Goal: Task Accomplishment & Management: Use online tool/utility

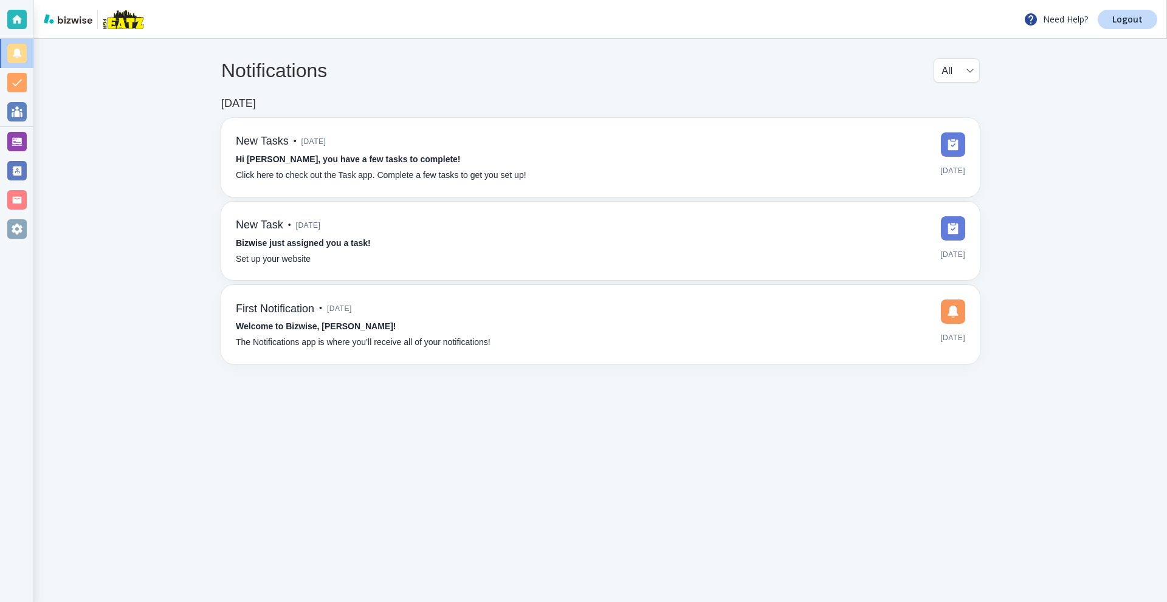
click at [10, 139] on div at bounding box center [16, 141] width 19 height 19
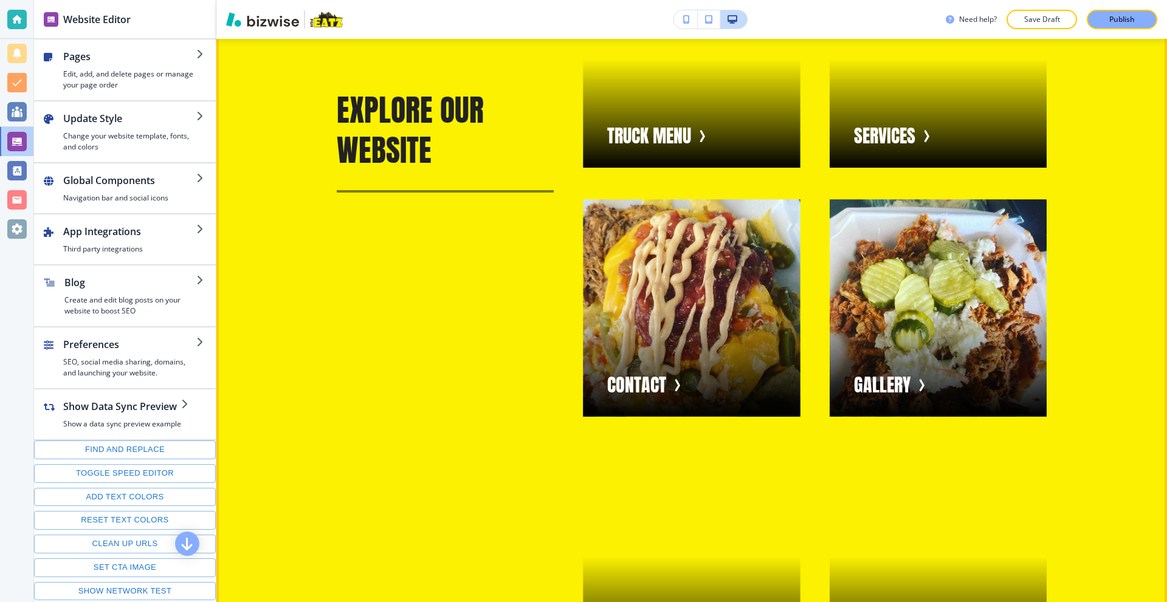
scroll to position [3281, 0]
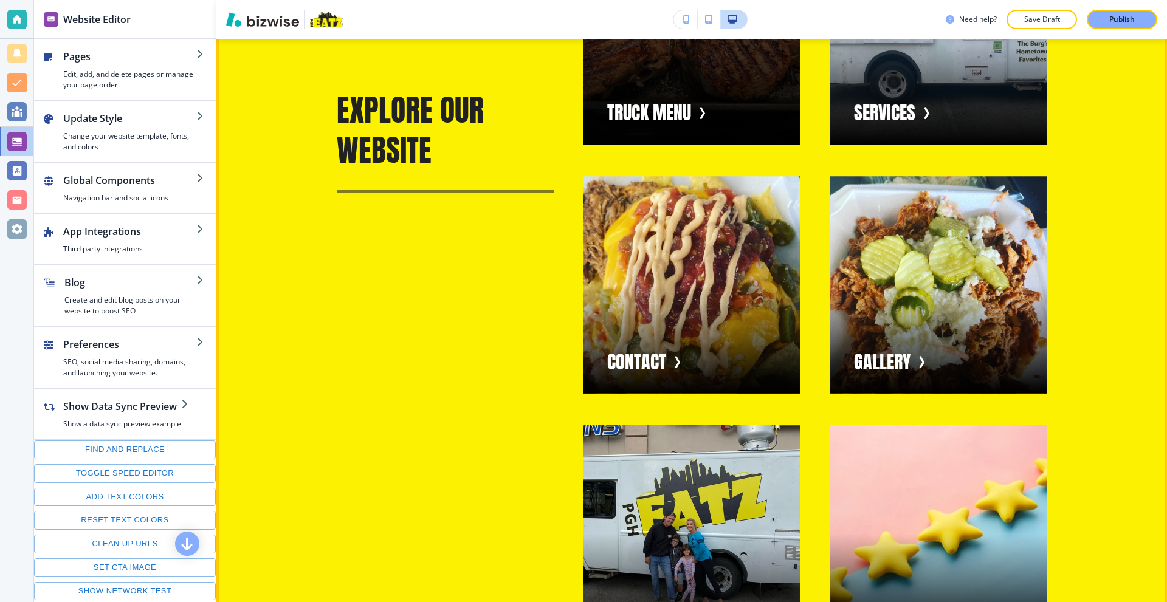
click at [691, 145] on div "button" at bounding box center [691, 36] width 217 height 217
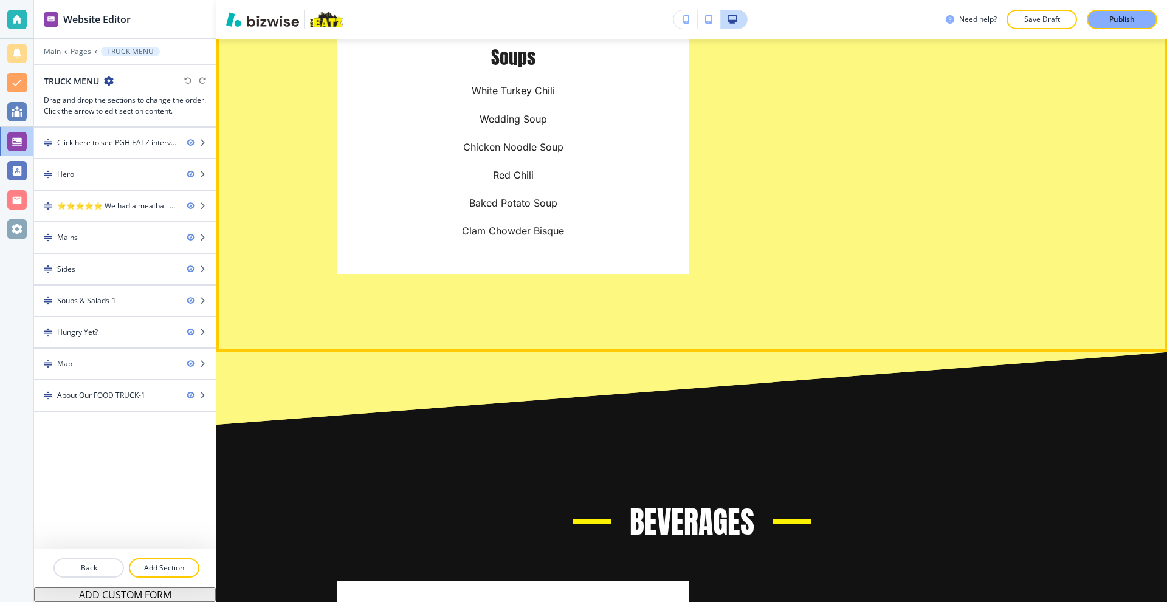
scroll to position [2248, 0]
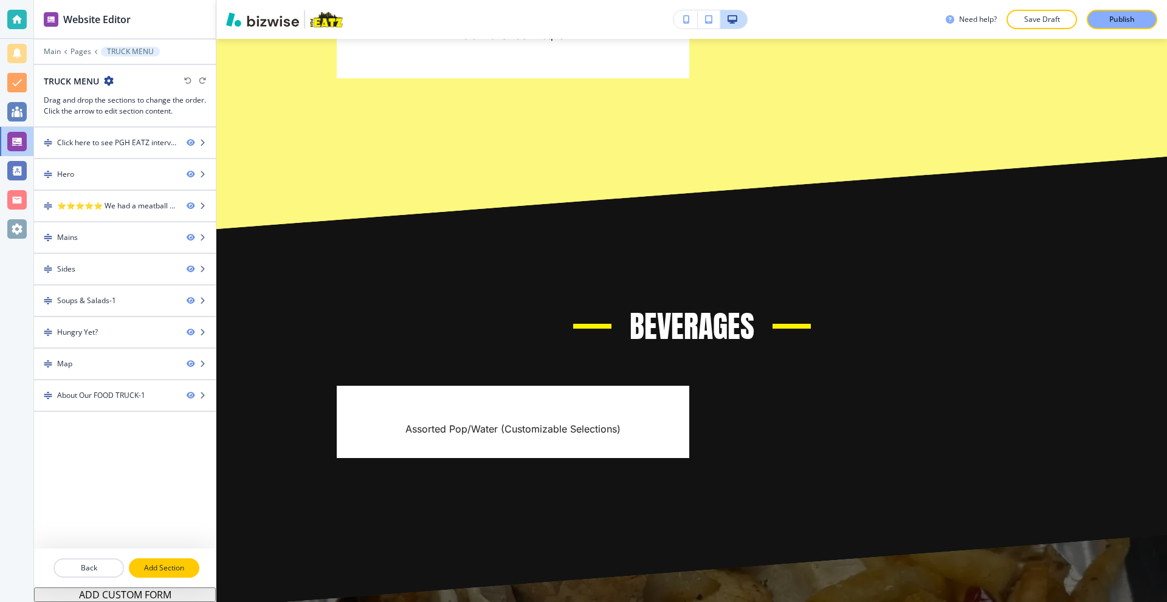
click at [166, 574] on button "Add Section" at bounding box center [164, 567] width 70 height 19
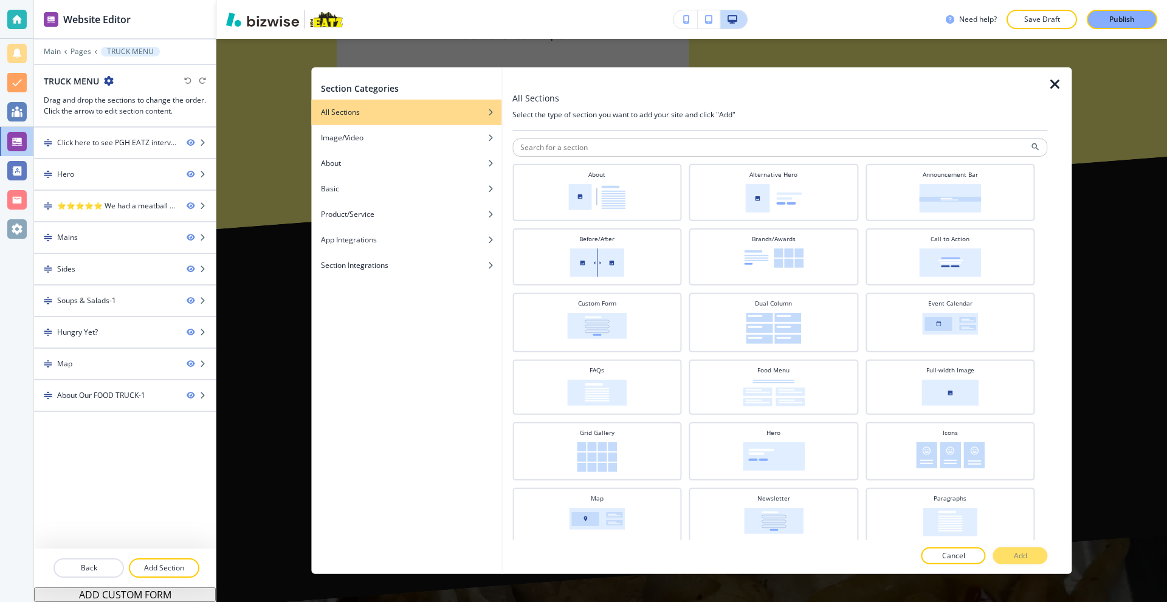
click at [1061, 85] on icon "button" at bounding box center [1055, 84] width 15 height 15
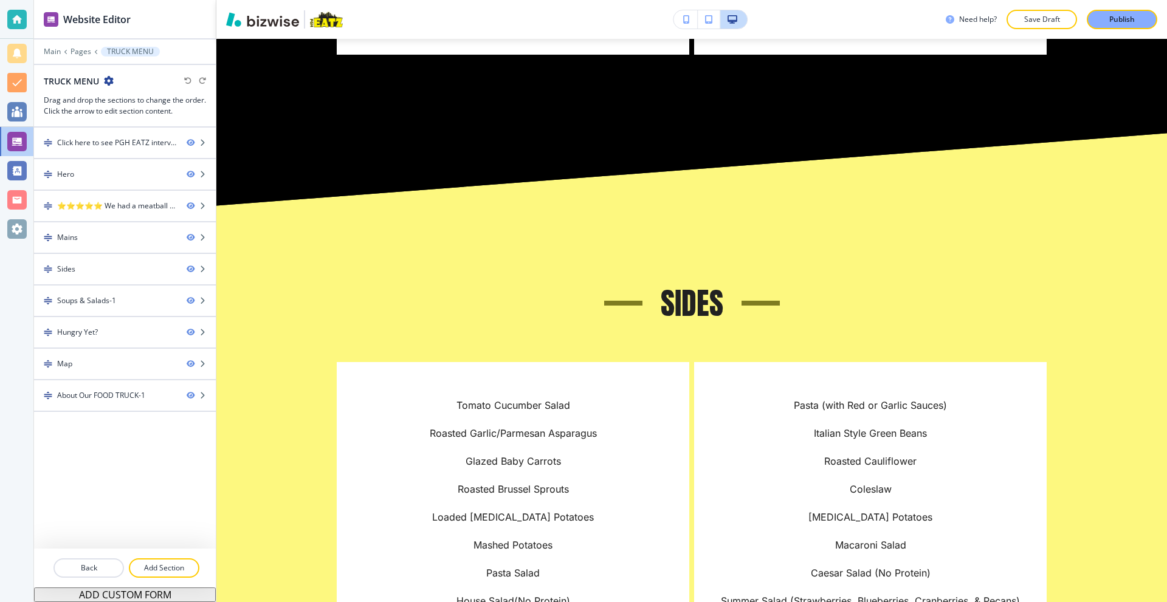
scroll to position [1337, 0]
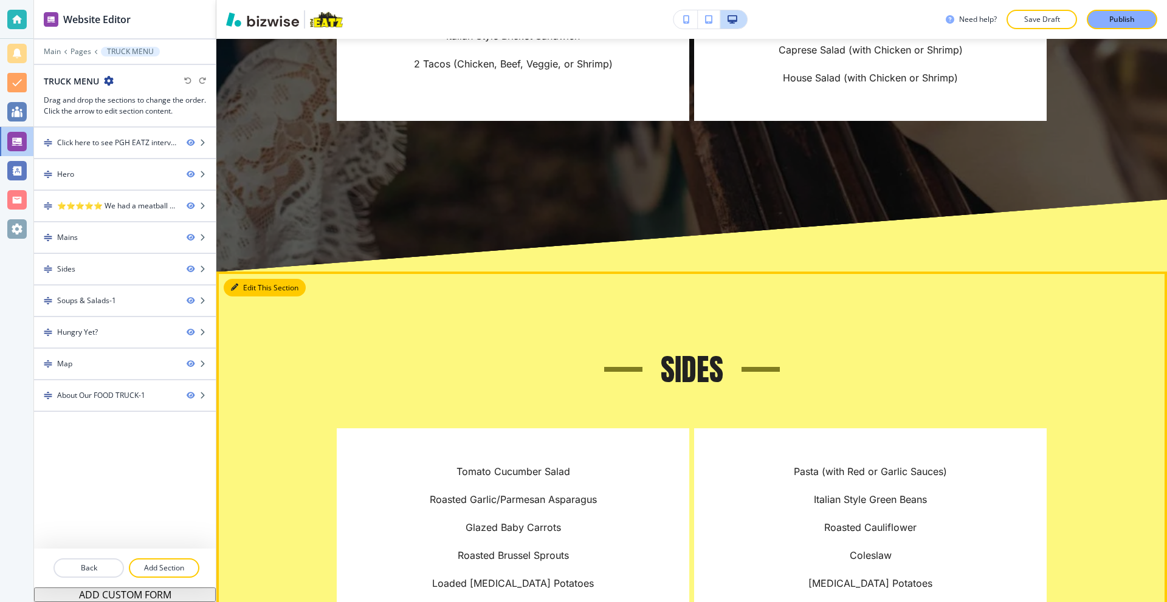
click at [236, 290] on icon "button" at bounding box center [234, 287] width 7 height 7
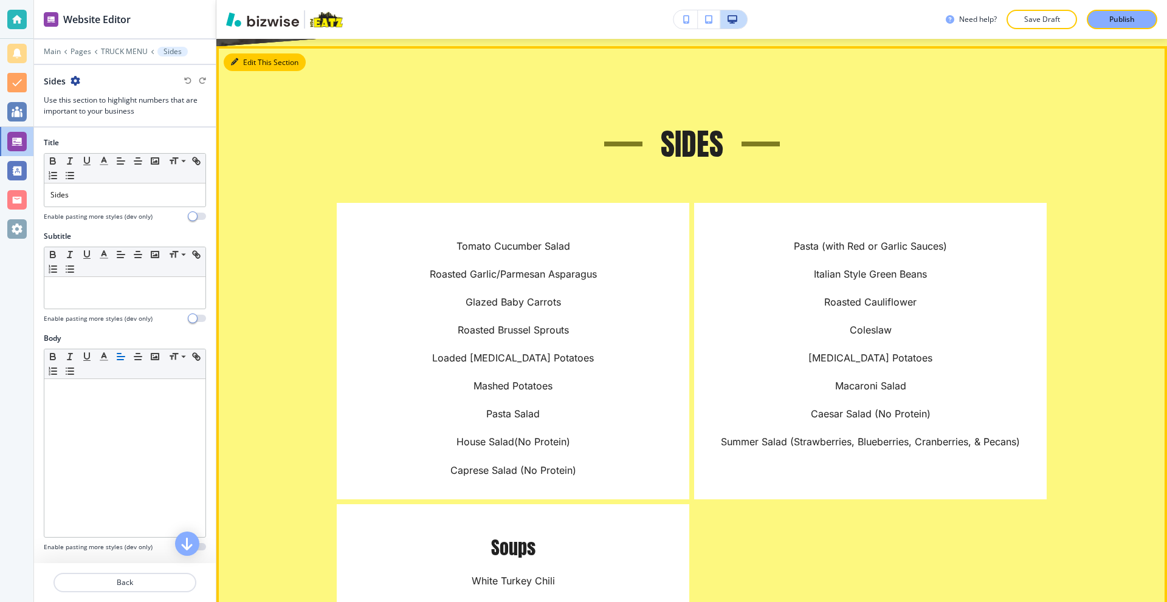
scroll to position [1570, 0]
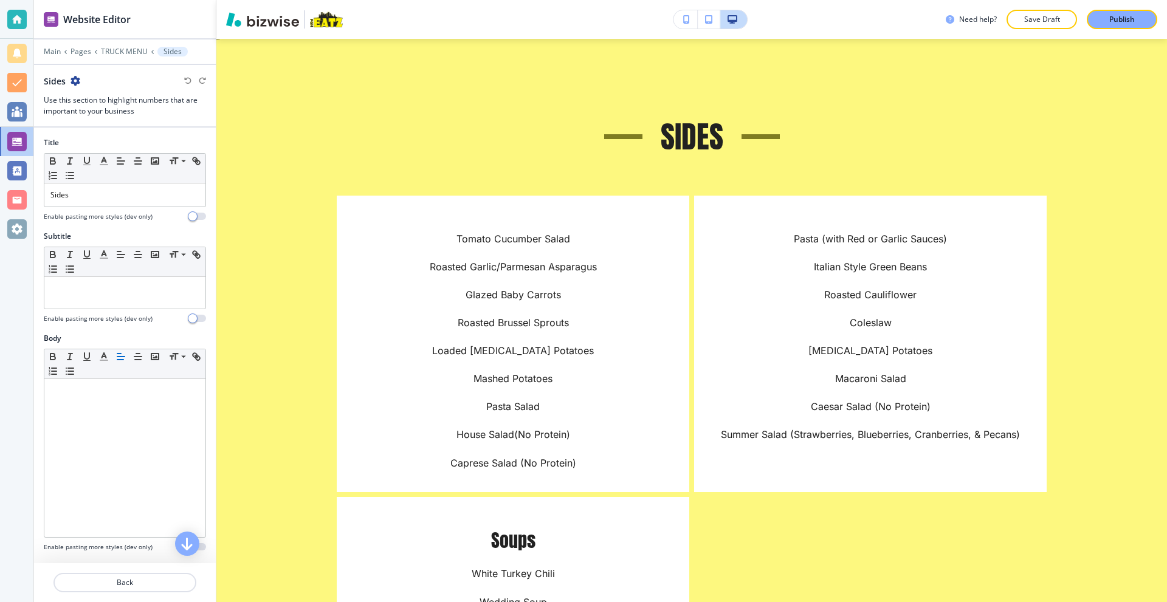
click at [76, 78] on icon "button" at bounding box center [75, 81] width 10 height 10
click at [107, 125] on p "Duplicate Section" at bounding box center [109, 123] width 62 height 11
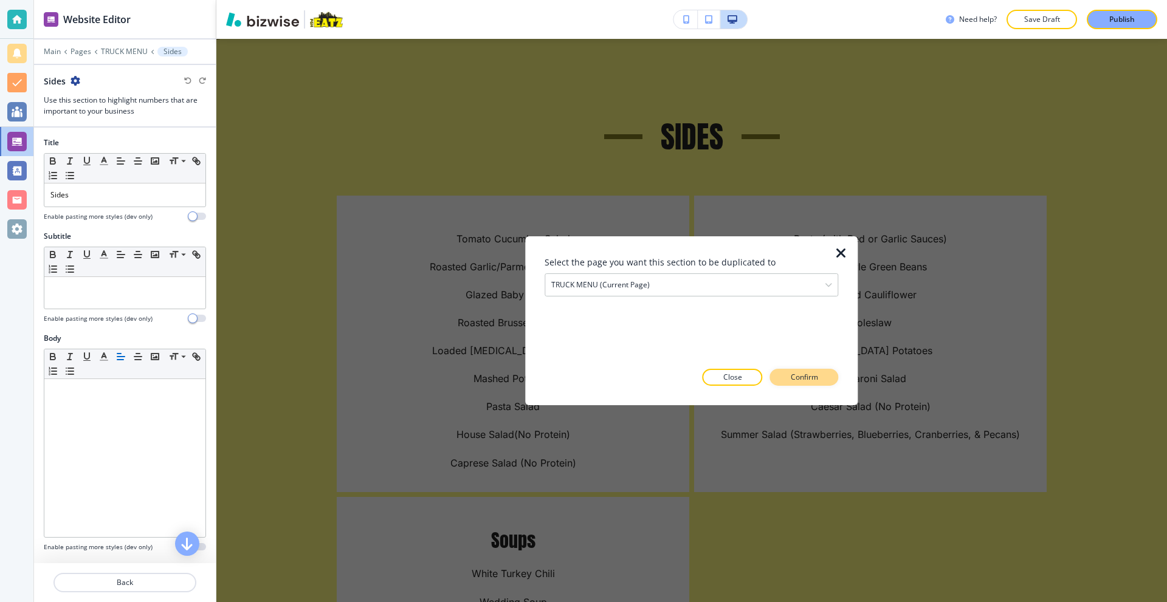
click at [805, 380] on p "Confirm" at bounding box center [804, 377] width 27 height 11
drag, startPoint x: 795, startPoint y: 372, endPoint x: 673, endPoint y: 351, distance: 124.1
click at [795, 372] on p "Take me there" at bounding box center [793, 377] width 49 height 11
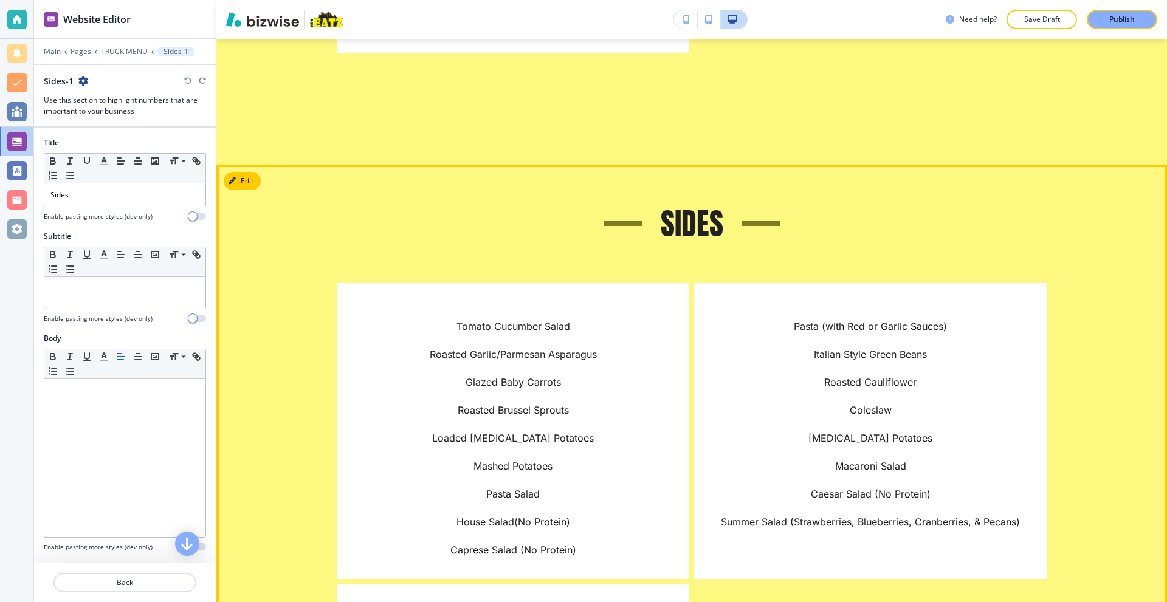
scroll to position [2217, 0]
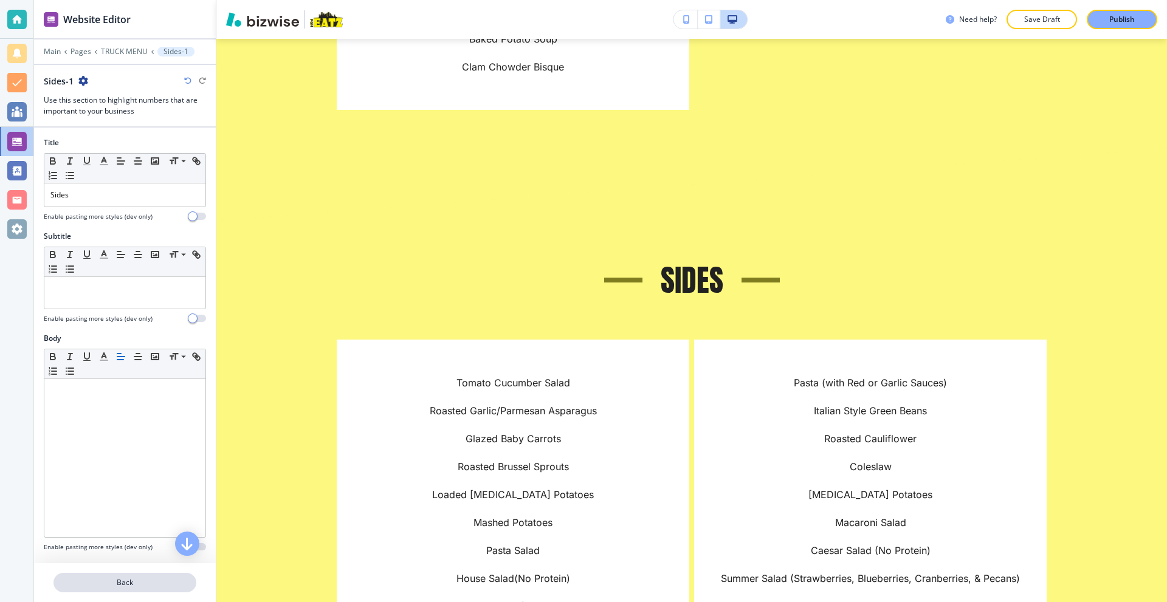
click at [124, 587] on p "Back" at bounding box center [125, 582] width 140 height 11
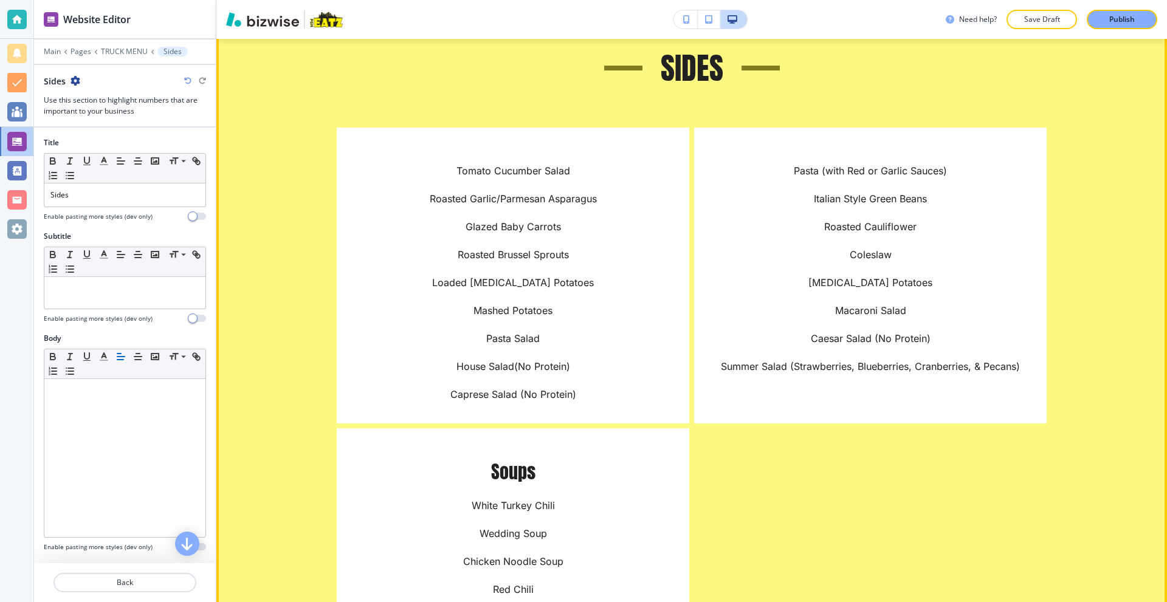
scroll to position [2603, 0]
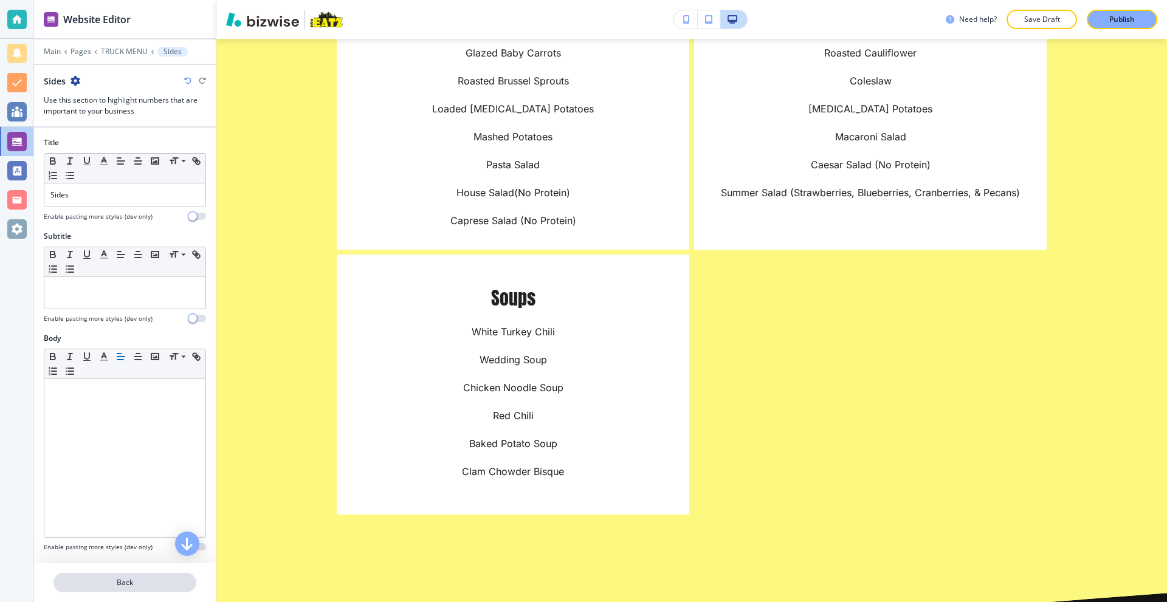
click at [122, 583] on p "Back" at bounding box center [125, 582] width 140 height 11
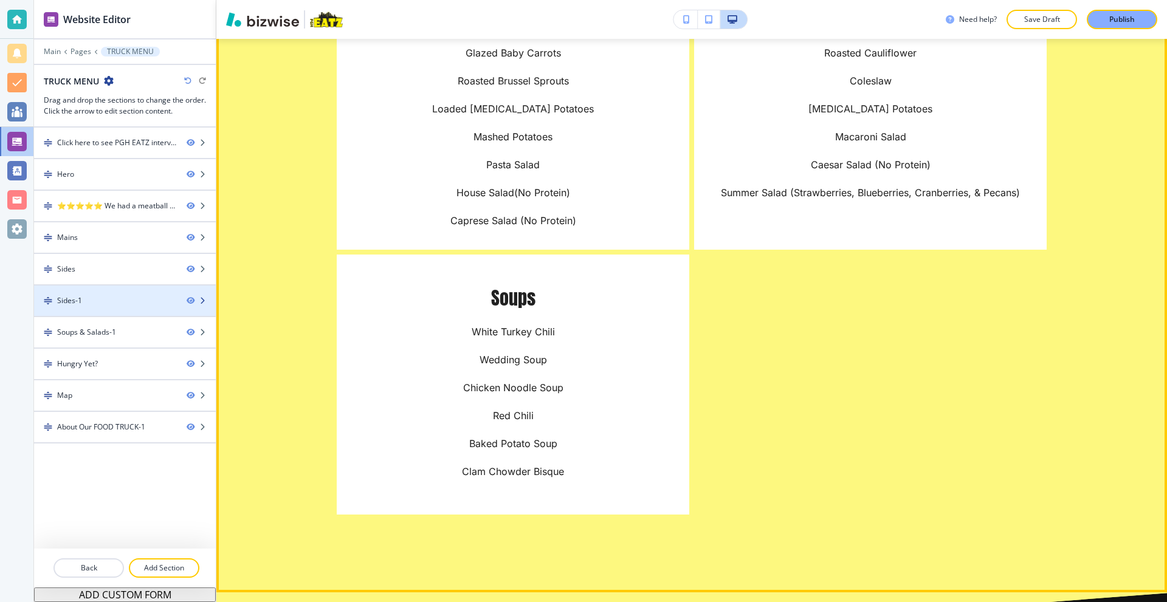
click at [171, 296] on div "Sides-1" at bounding box center [105, 300] width 143 height 11
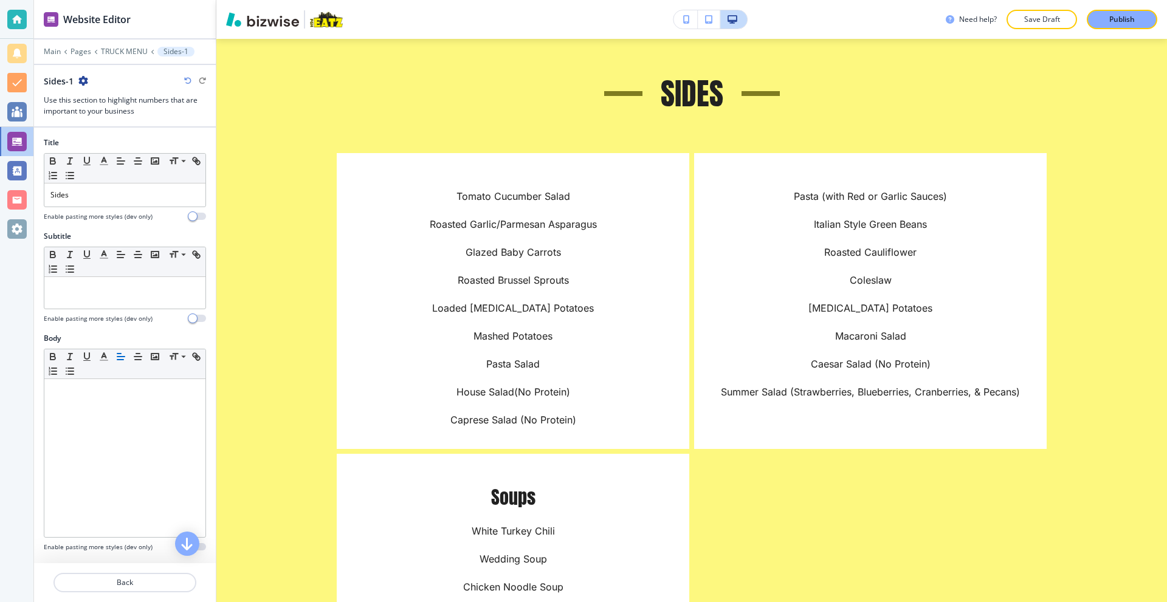
scroll to position [2399, 0]
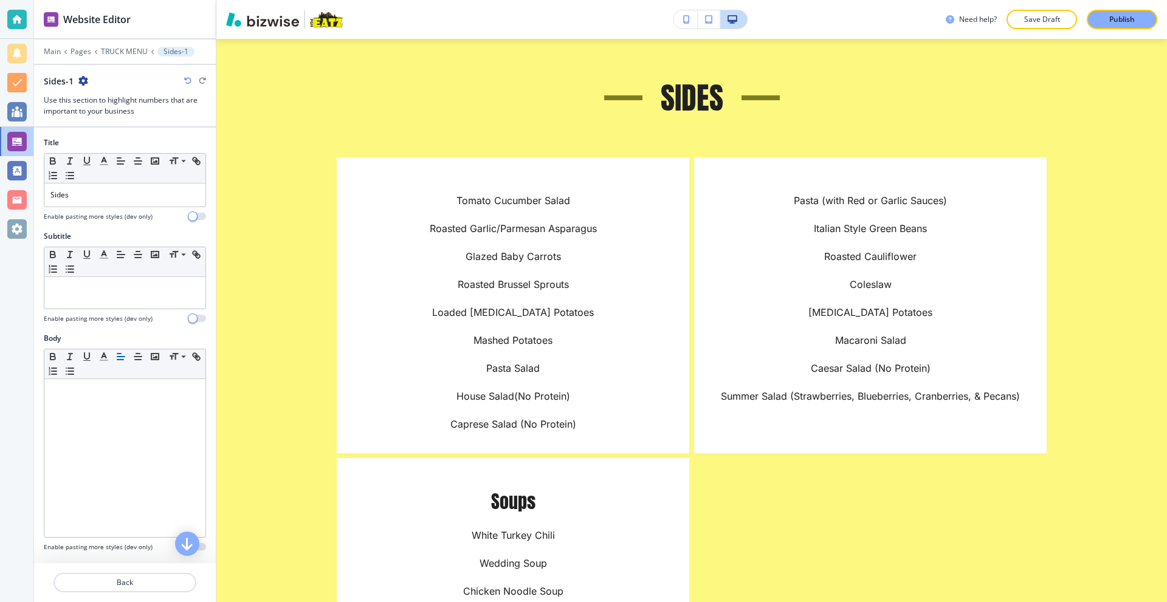
click at [81, 76] on icon "button" at bounding box center [83, 81] width 10 height 10
drag, startPoint x: 119, startPoint y: 127, endPoint x: 120, endPoint y: 145, distance: 18.2
click at [120, 145] on div "Rename Section Duplicate Section Delete Section" at bounding box center [117, 123] width 78 height 64
click at [120, 145] on p "Delete Section" at bounding box center [117, 144] width 62 height 11
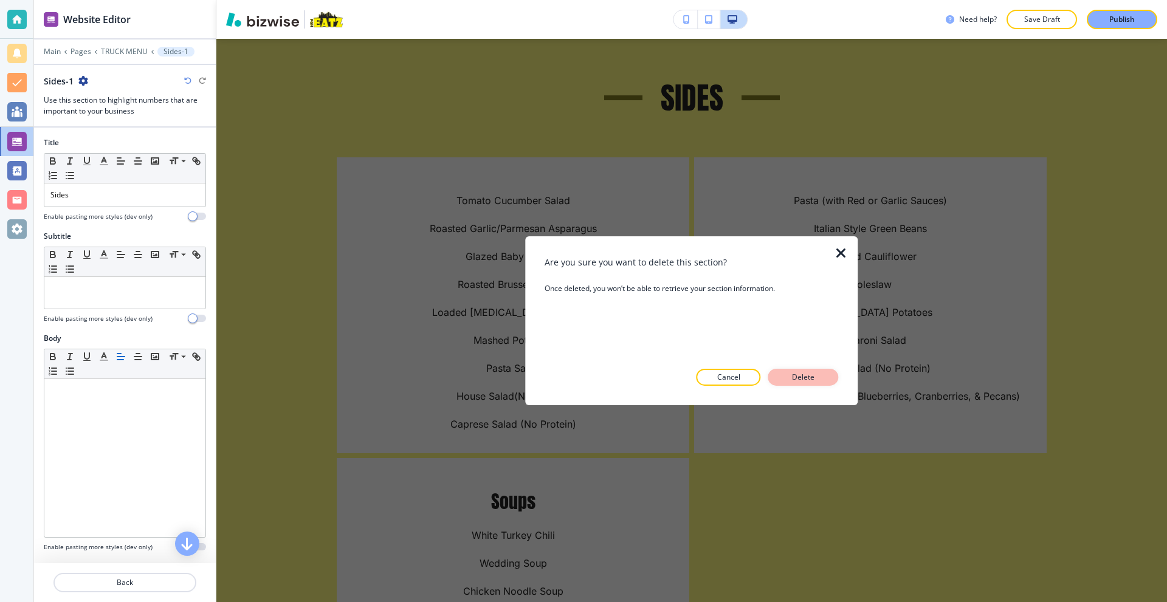
click at [790, 372] on p "Delete" at bounding box center [803, 377] width 29 height 11
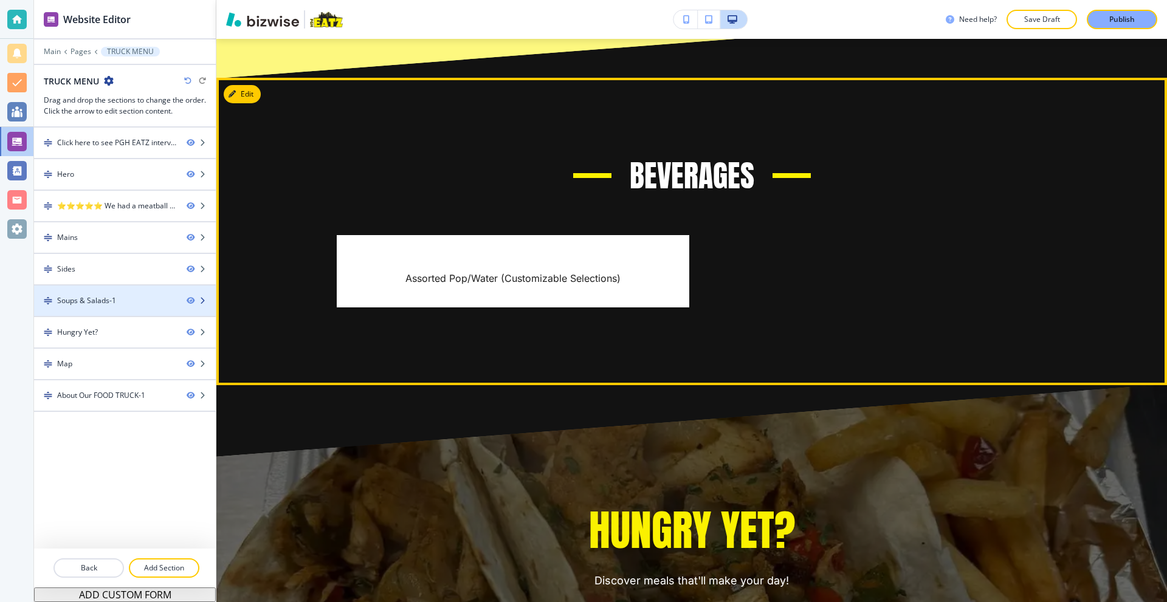
click at [110, 298] on div "Soups & Salads-1" at bounding box center [86, 300] width 59 height 11
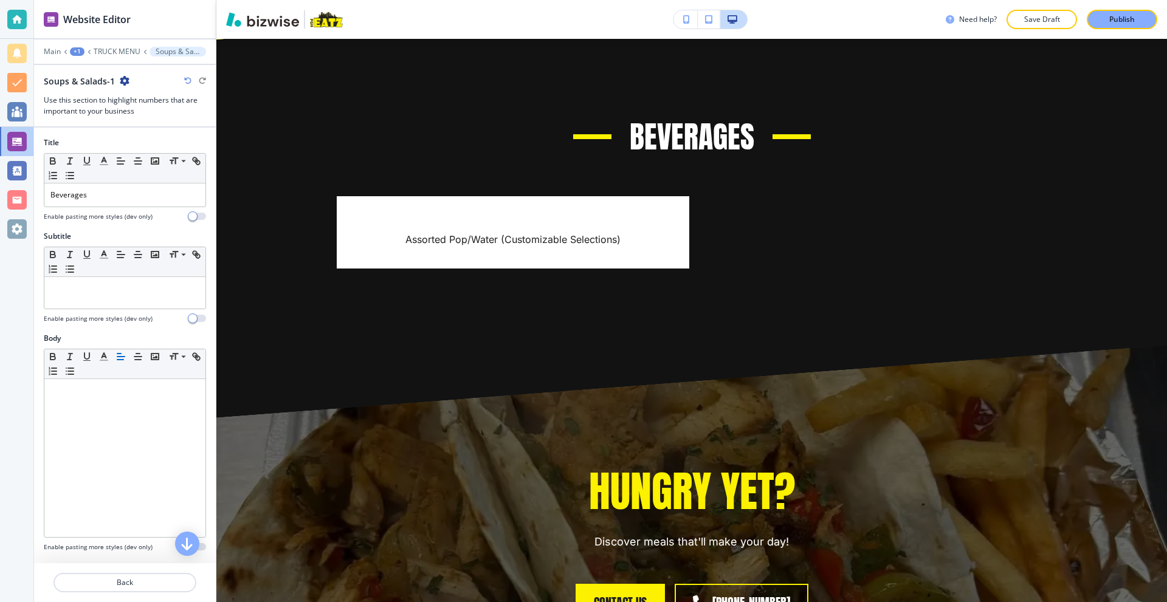
click at [126, 77] on icon "button" at bounding box center [125, 81] width 10 height 10
click at [146, 122] on p "Duplicate Section" at bounding box center [157, 123] width 62 height 11
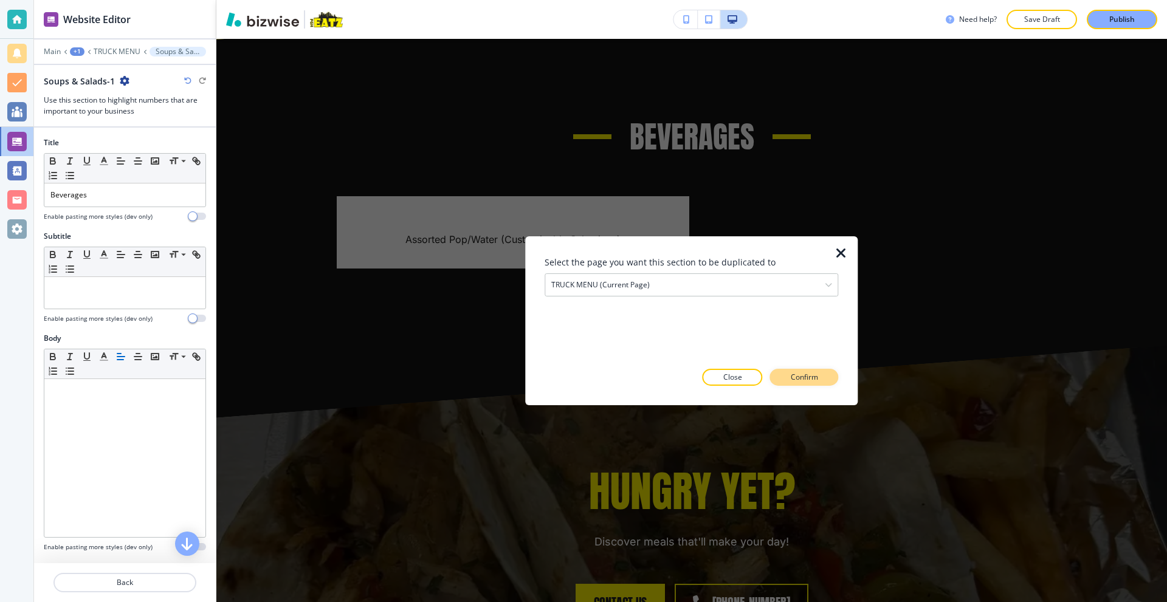
click at [811, 377] on p "Confirm" at bounding box center [804, 377] width 27 height 11
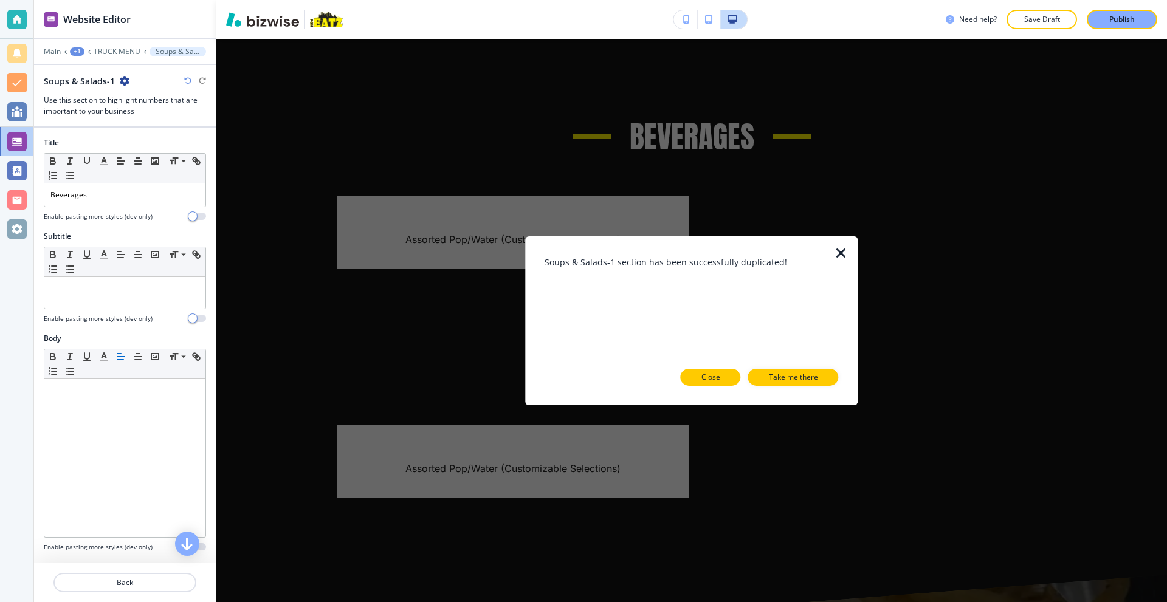
click at [712, 376] on p "Close" at bounding box center [710, 377] width 19 height 11
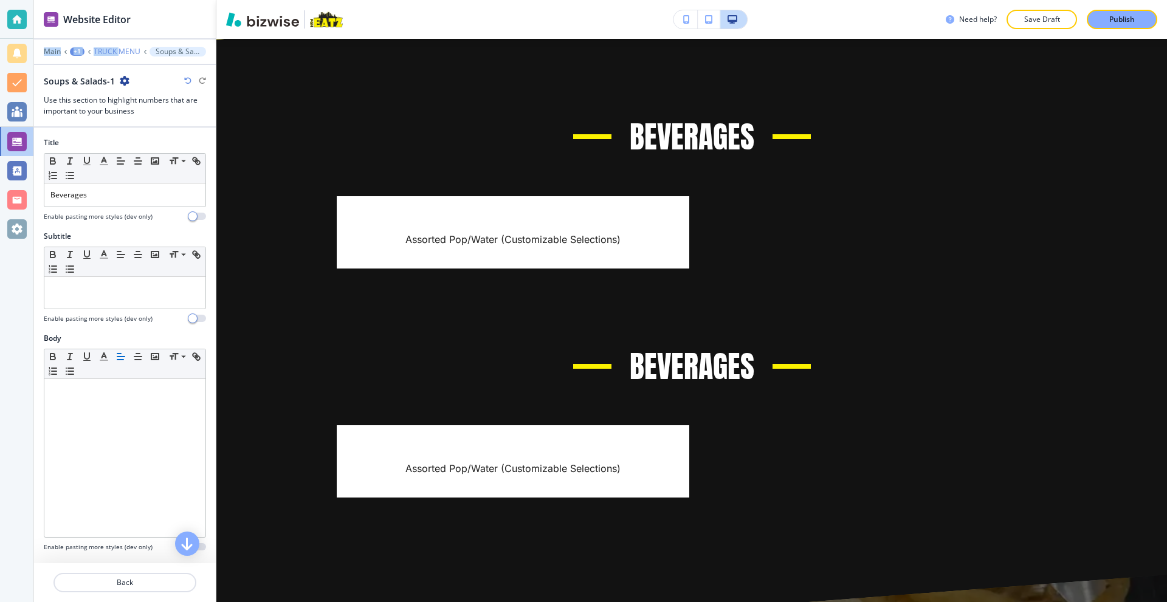
click at [117, 48] on div "Website Editor Main +1 TRUCK MENU Soups & Salads-1 Soups & Salads-1 Use this se…" at bounding box center [125, 64] width 182 height 128
click at [117, 48] on p "TRUCK MENU" at bounding box center [117, 51] width 47 height 9
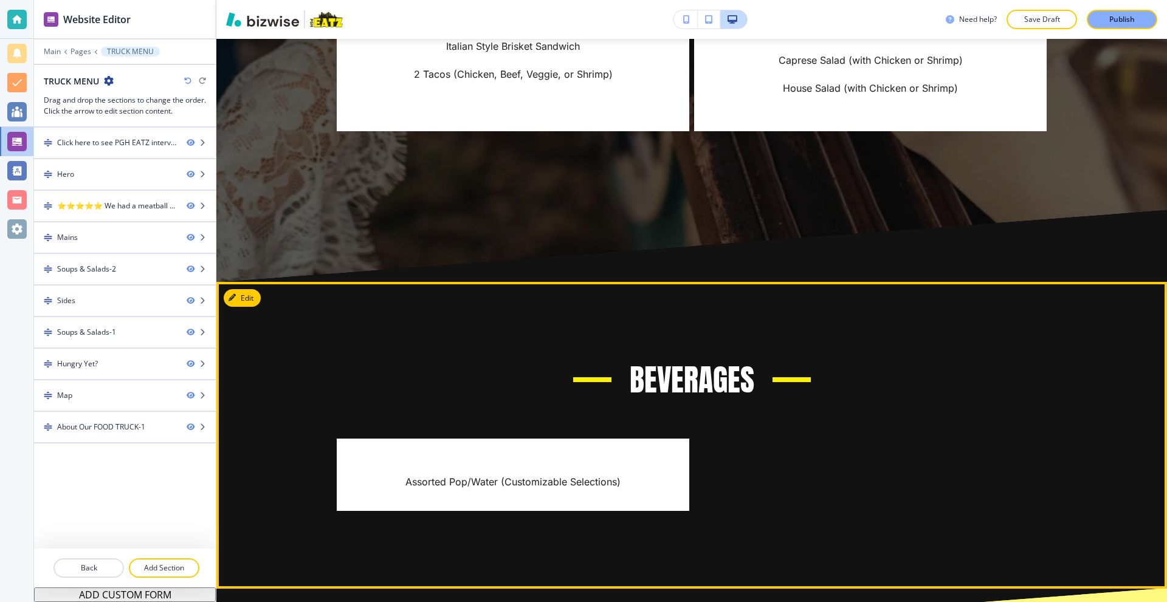
click at [242, 300] on button "Edit" at bounding box center [242, 298] width 37 height 18
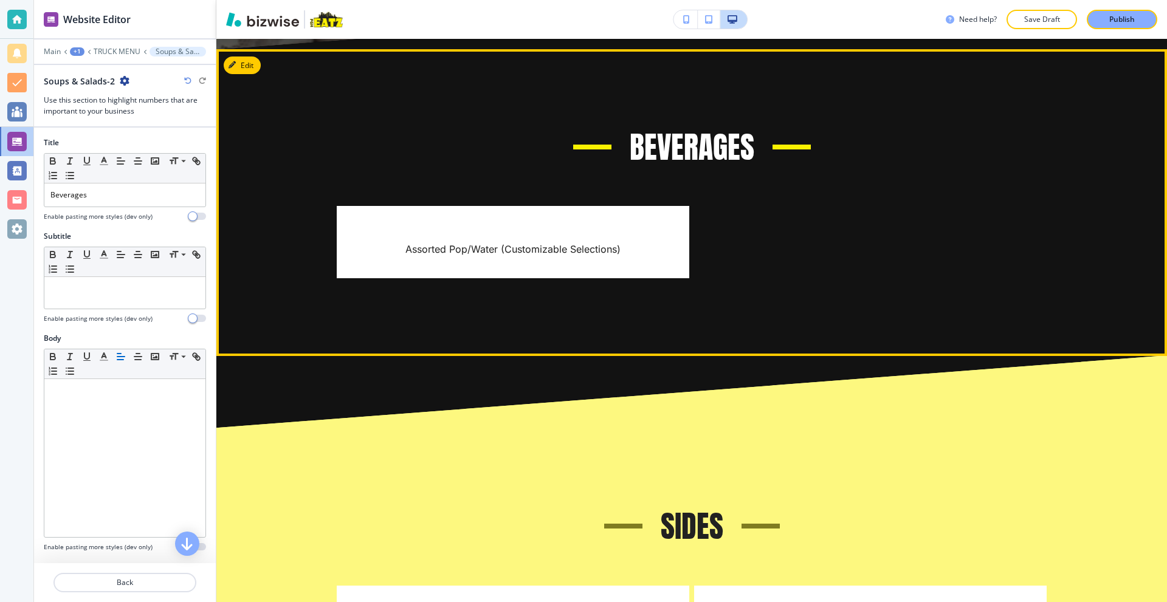
scroll to position [1570, 0]
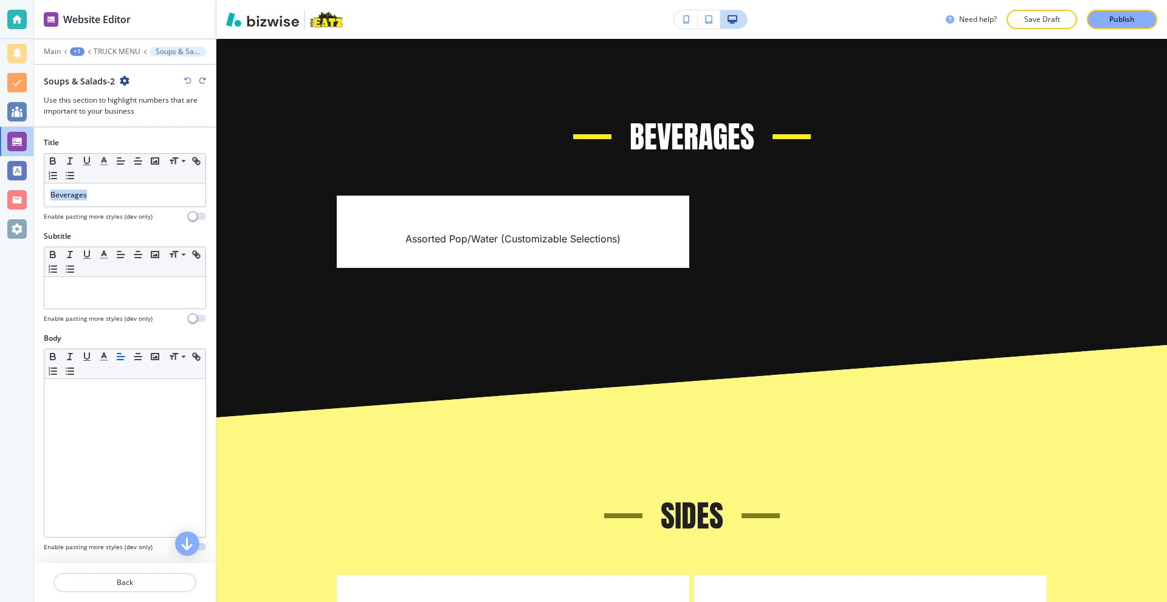
drag, startPoint x: 114, startPoint y: 194, endPoint x: 0, endPoint y: 181, distance: 114.9
click at [0, 182] on div "Website Editor Main +1 TRUCK MENU Soups & Salads-2 Soups & Salads-2 Use this se…" at bounding box center [583, 301] width 1167 height 602
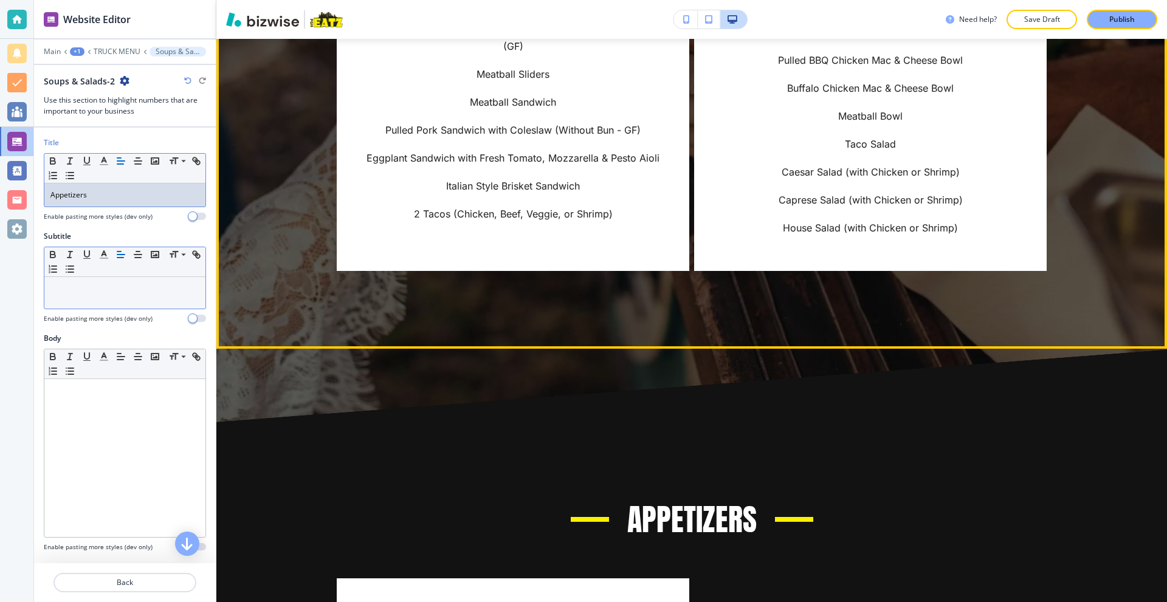
scroll to position [1205, 0]
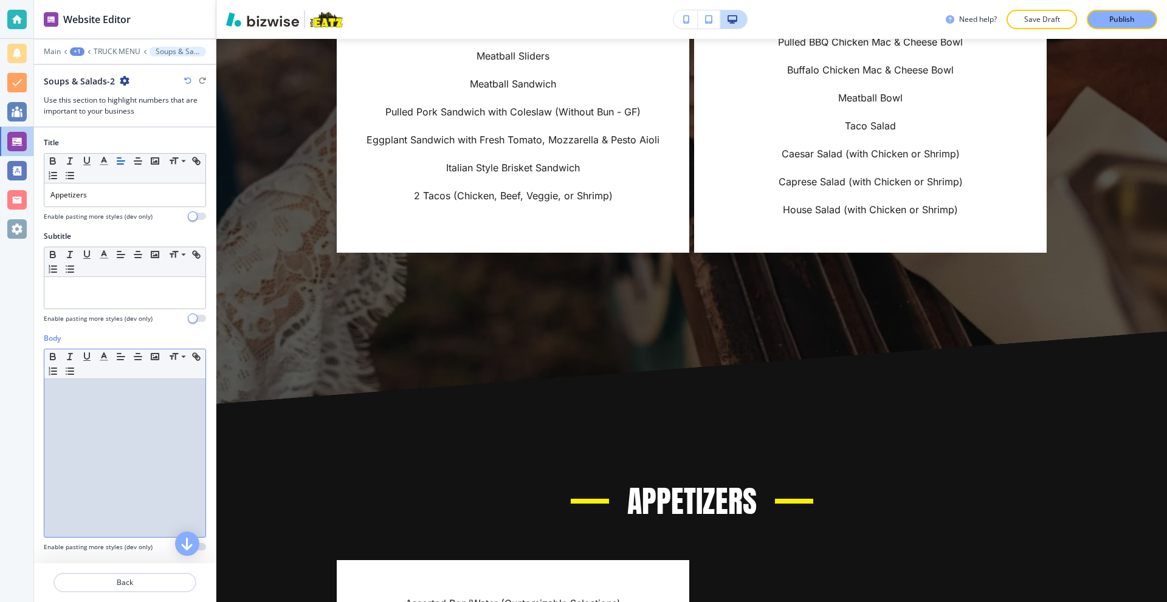
click at [103, 407] on div at bounding box center [124, 458] width 161 height 158
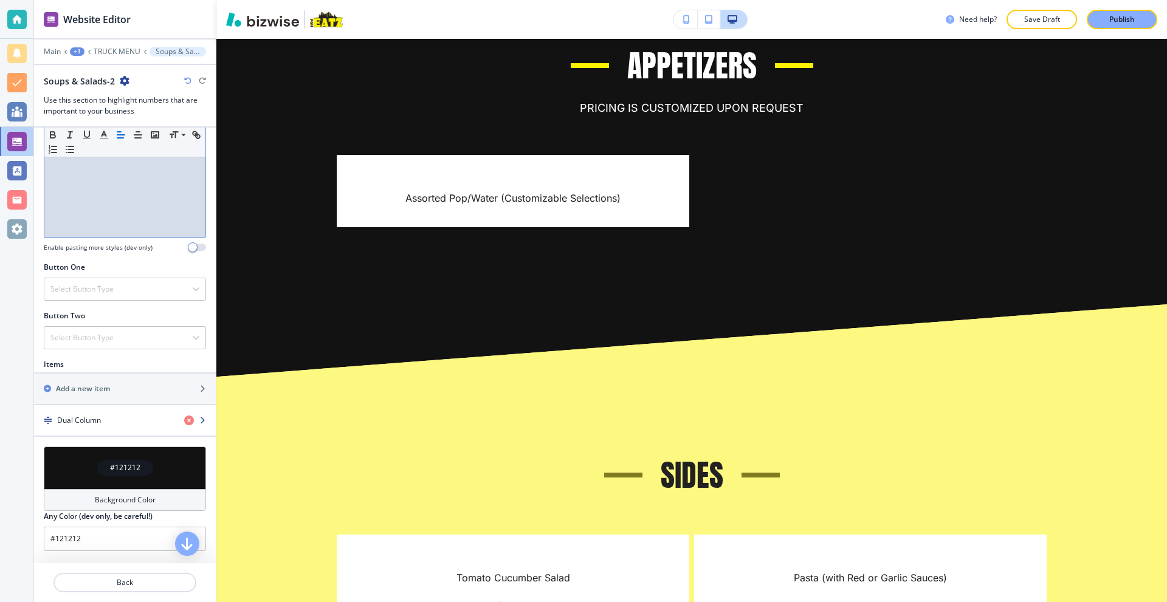
scroll to position [304, 0]
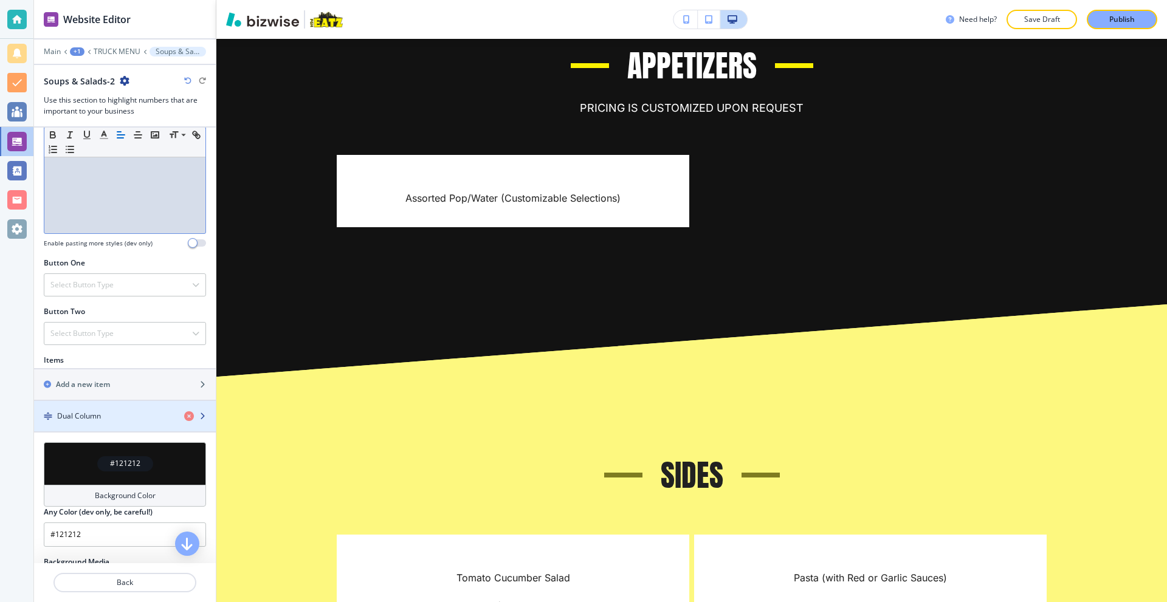
drag, startPoint x: 105, startPoint y: 420, endPoint x: 103, endPoint y: 414, distance: 6.3
click at [104, 420] on div "Dual Column" at bounding box center [104, 416] width 140 height 11
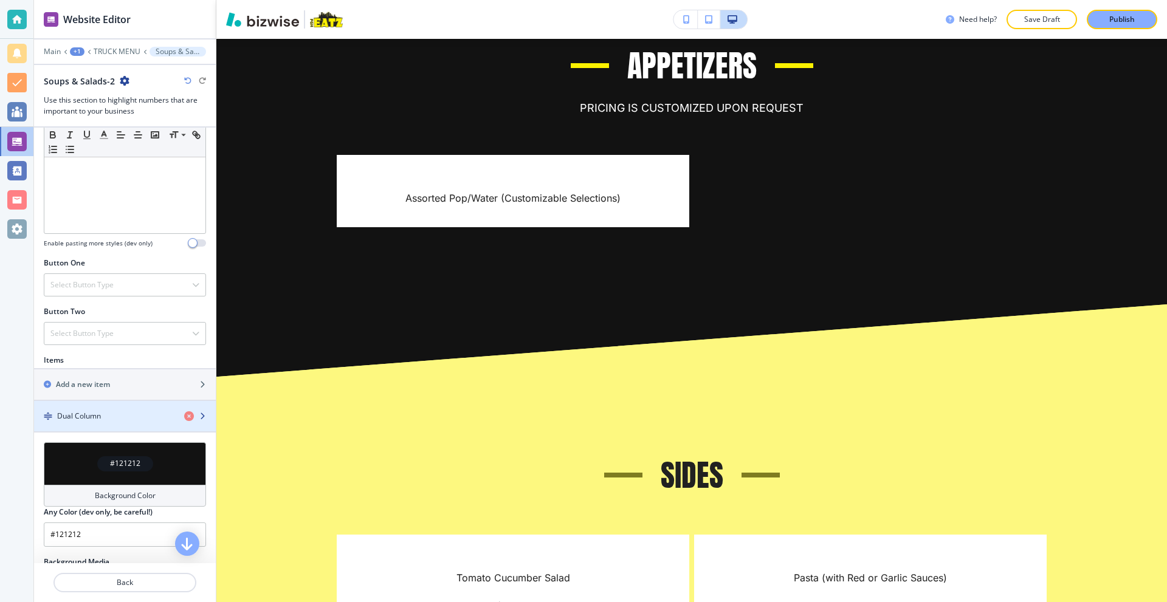
click at [105, 419] on div "Dual Column" at bounding box center [104, 416] width 140 height 11
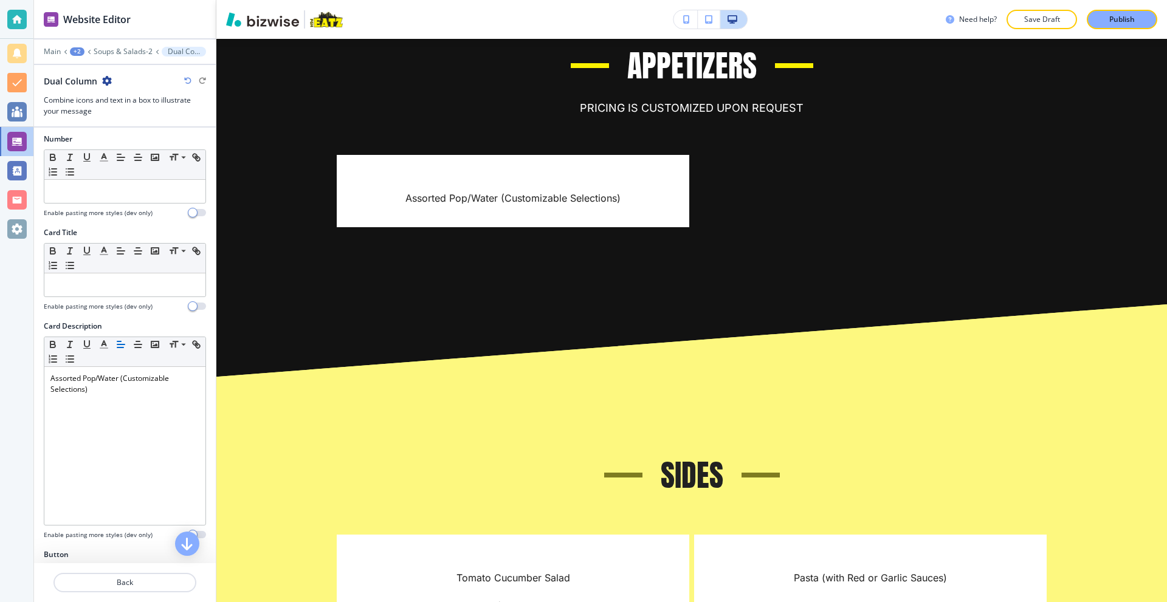
scroll to position [185, 0]
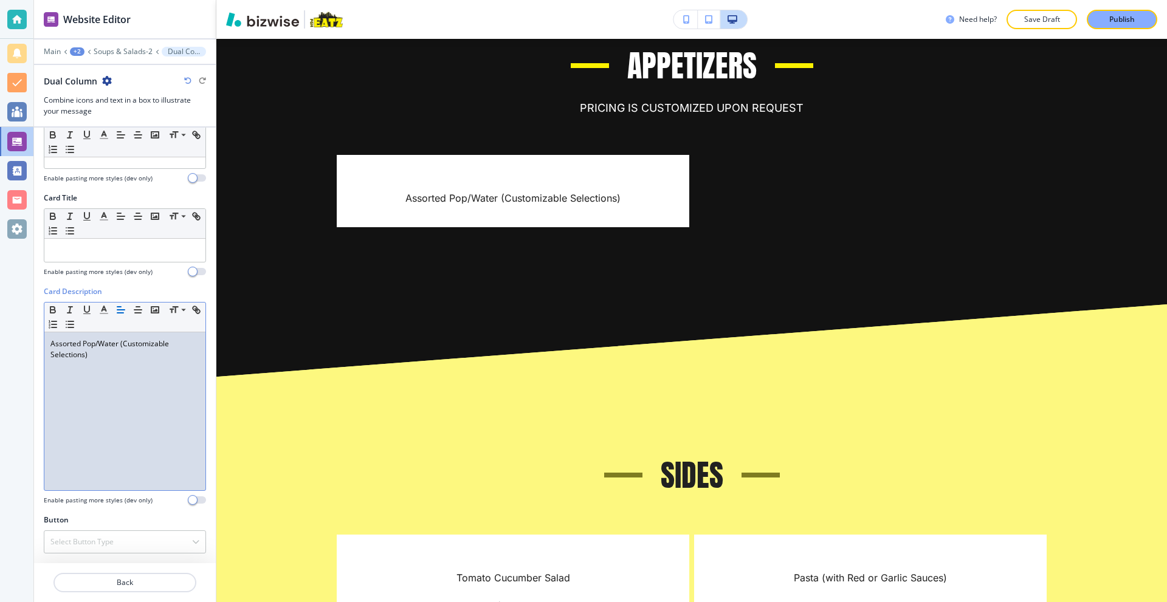
click at [129, 358] on p "Assorted Pop/Water (Customizable Selections)" at bounding box center [124, 349] width 149 height 22
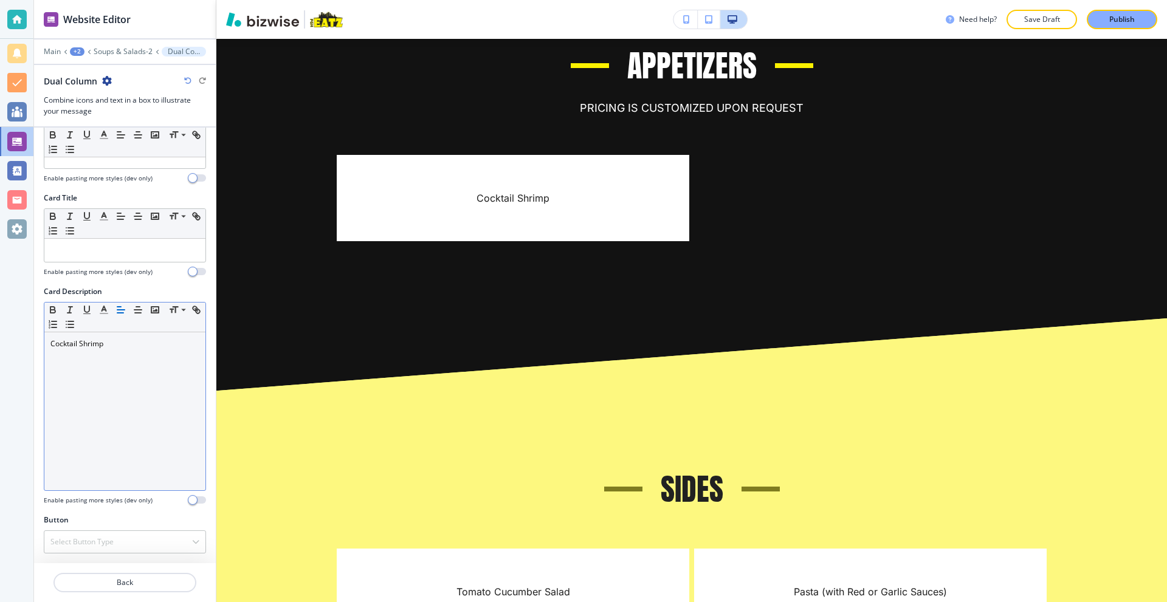
click at [132, 351] on p at bounding box center [124, 354] width 149 height 11
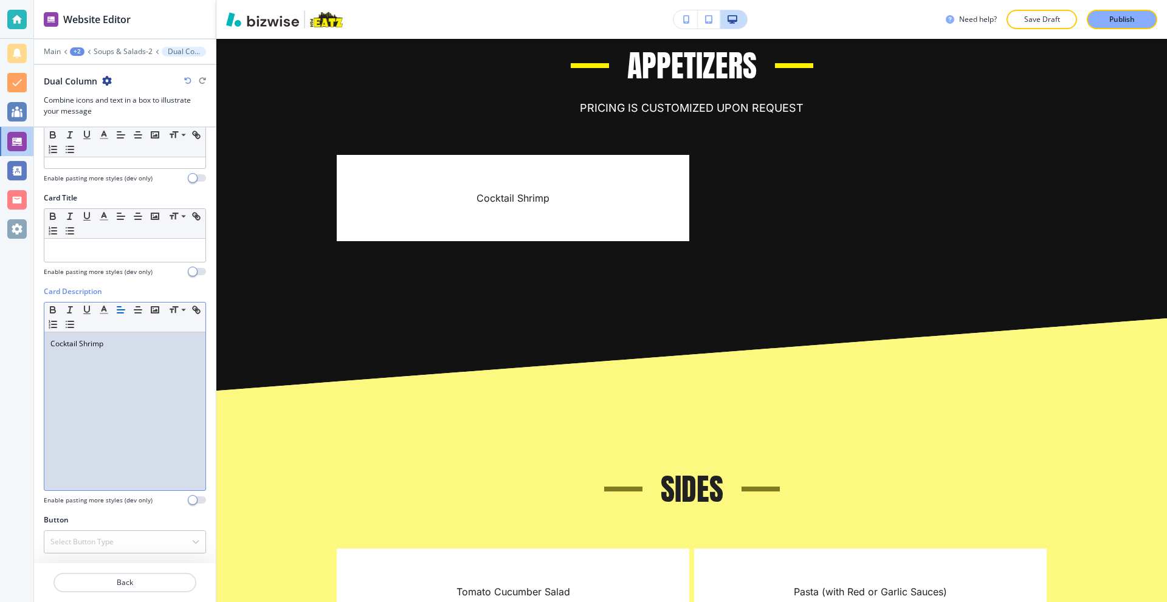
scroll to position [0, 0]
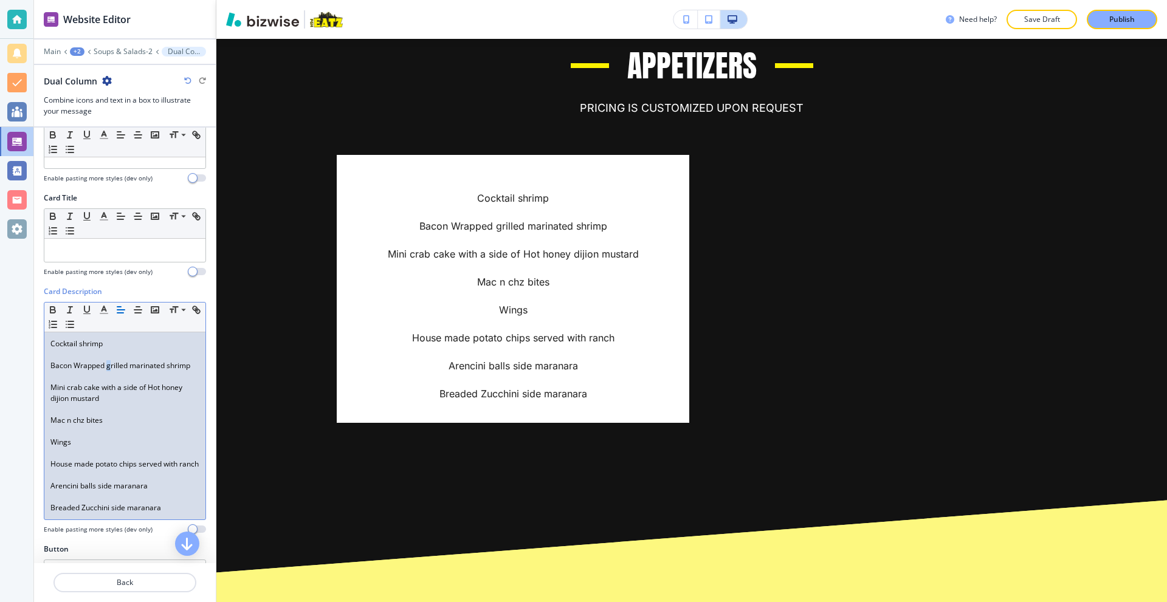
click at [109, 369] on p "Bacon Wrapped grilled marinated shrimp" at bounding box center [124, 365] width 149 height 11
click at [135, 368] on p "Bacon Wrapped Grilled marinated shrimp" at bounding box center [124, 365] width 149 height 11
click at [53, 379] on div "Cocktail shrimp Bacon Wrapped Grilled Marinated shrimp Mini crab cake with a si…" at bounding box center [124, 425] width 161 height 187
click at [67, 400] on p "Mini crab cake with a side of Hot honey dijion mustard" at bounding box center [124, 393] width 149 height 22
click at [88, 401] on p "Mini Crab cake with a side of Hot honey dijion mustard" at bounding box center [124, 393] width 149 height 22
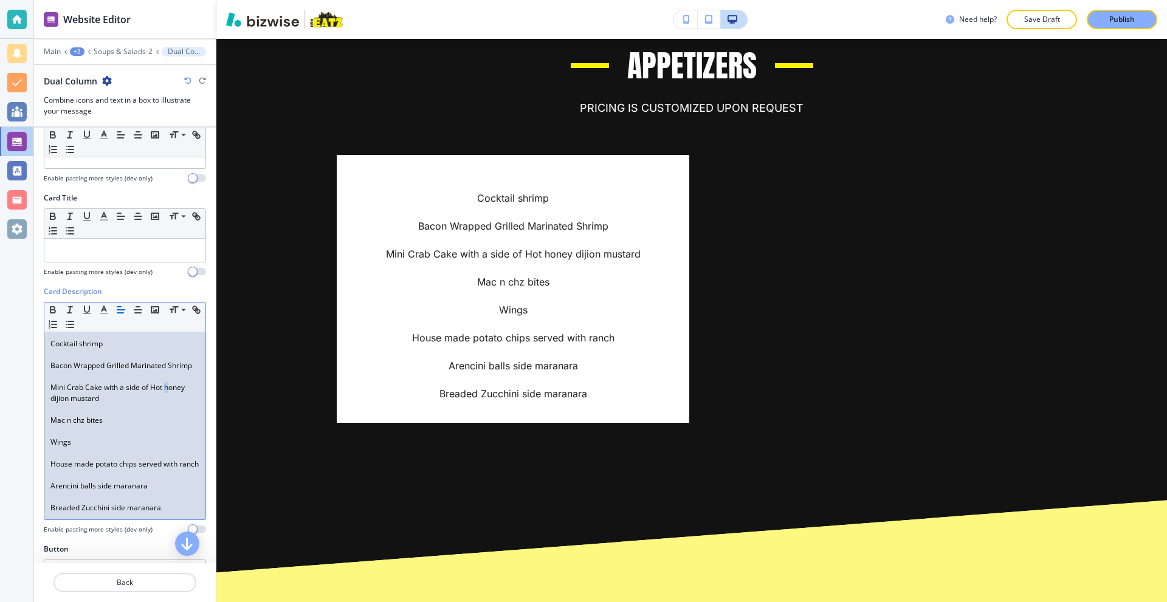
click at [167, 400] on p "Mini Crab Cake with a side of Hot honey dijion mustard" at bounding box center [124, 393] width 149 height 22
click at [52, 404] on p "Mini Crab Cake with a side of Hot Honey dijion mustard" at bounding box center [124, 393] width 149 height 22
click at [77, 404] on p "Mini Crab Cake with a side of Hot Honey Dijion mustard" at bounding box center [124, 393] width 149 height 22
click at [74, 426] on p "Mac n chz bites" at bounding box center [124, 420] width 149 height 11
click at [77, 426] on p "Mac n chz bites" at bounding box center [124, 420] width 149 height 11
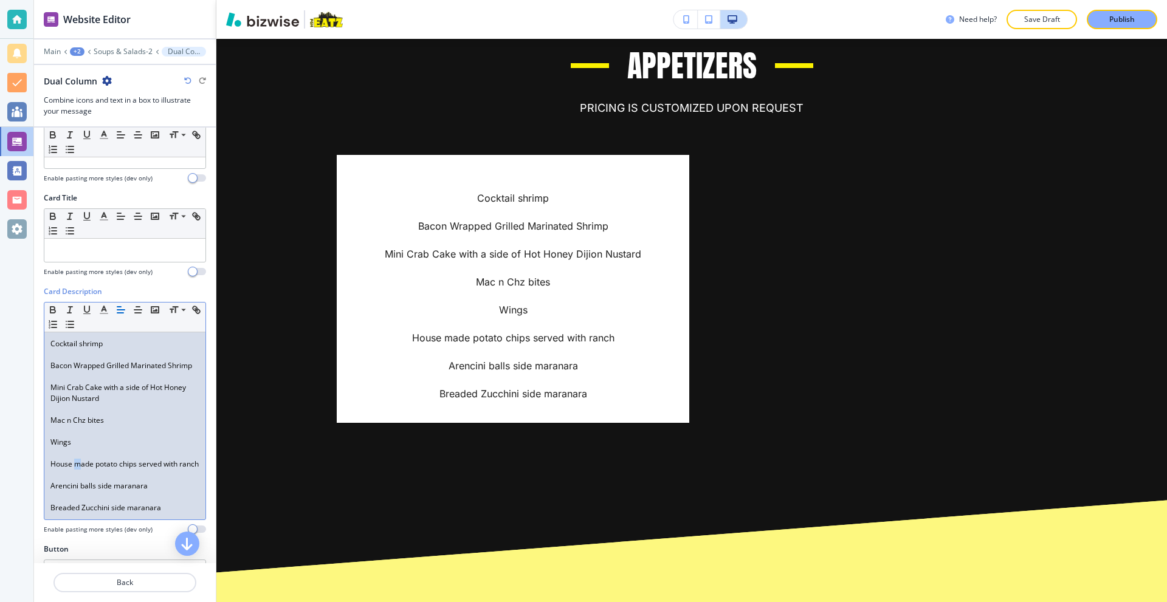
drag, startPoint x: 75, startPoint y: 476, endPoint x: 81, endPoint y: 478, distance: 6.8
click at [78, 470] on p "House made potato chips served with ranch" at bounding box center [124, 464] width 149 height 11
click at [98, 470] on p "House Made potato chips served with ranch" at bounding box center [124, 464] width 149 height 11
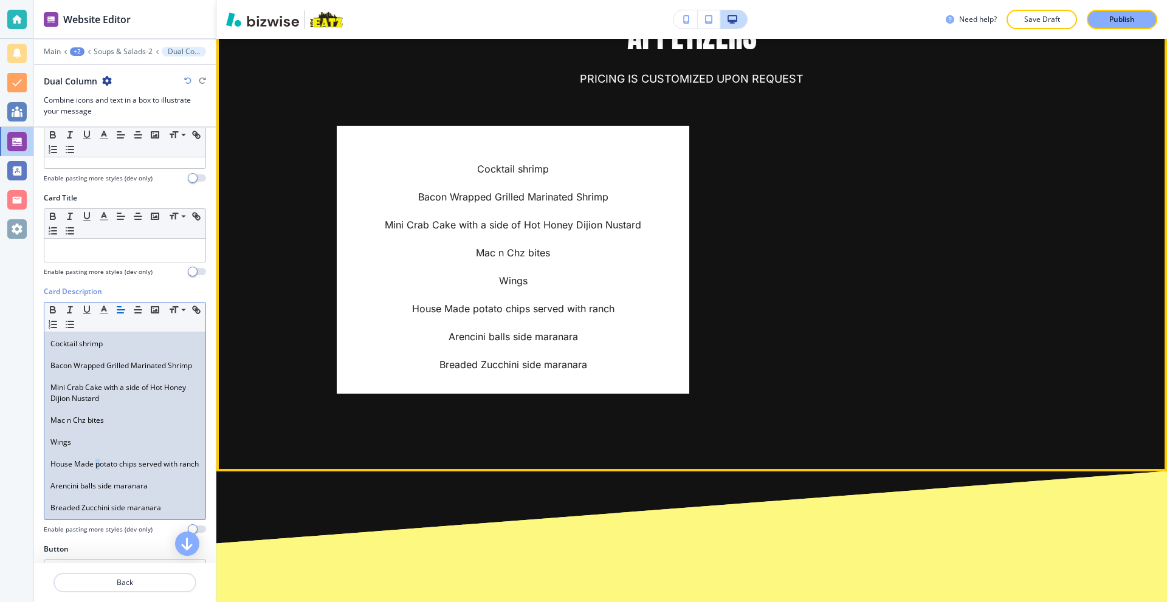
scroll to position [2005, 0]
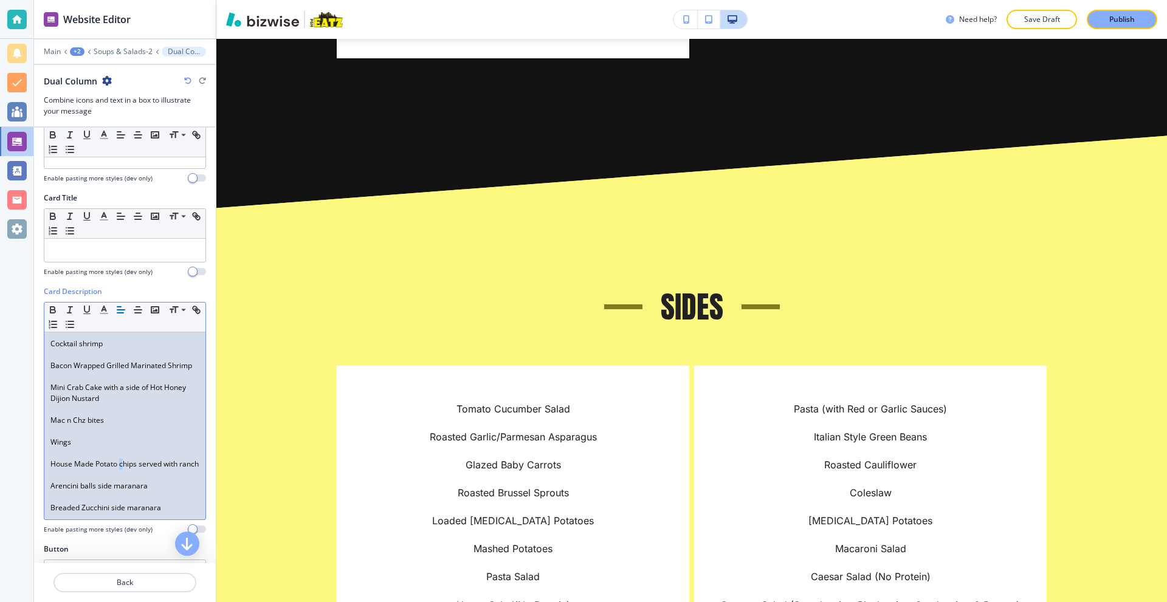
click at [120, 470] on p "House Made Potato chips served with ranch" at bounding box center [124, 464] width 149 height 11
click at [143, 477] on p "House Made Potato Chips served with ranch" at bounding box center [124, 470] width 149 height 22
click at [52, 481] on p "House Made Potato Chips Served with ranch" at bounding box center [124, 470] width 149 height 22
click at [83, 503] on p "Arencini balls side maranara" at bounding box center [124, 497] width 149 height 11
click at [116, 503] on p "Arencini Balls side maranara" at bounding box center [124, 497] width 149 height 11
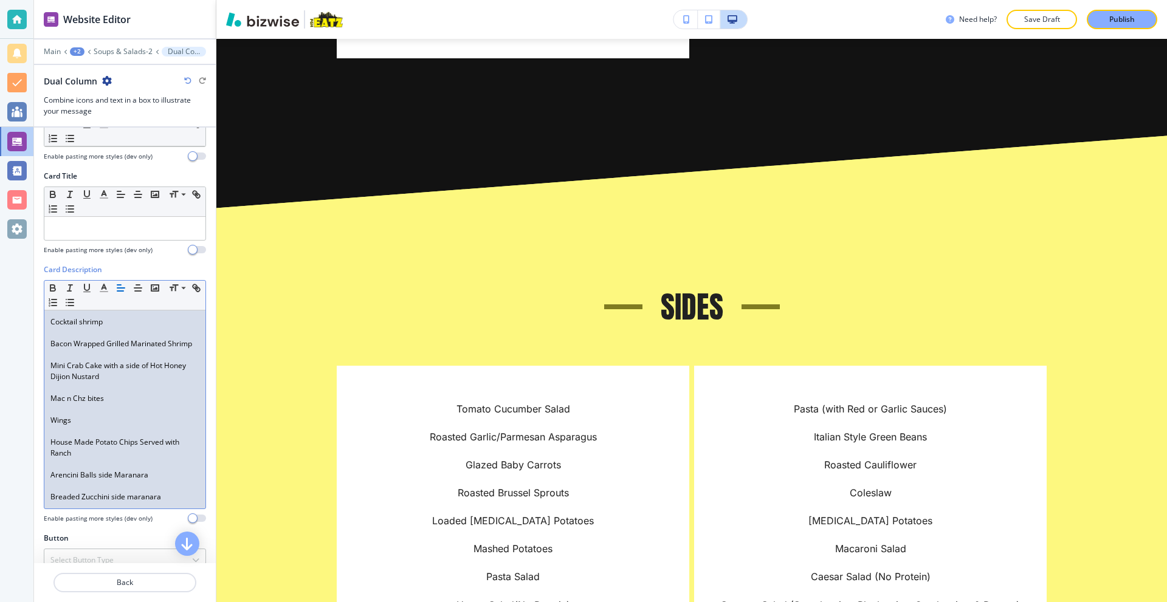
scroll to position [236, 0]
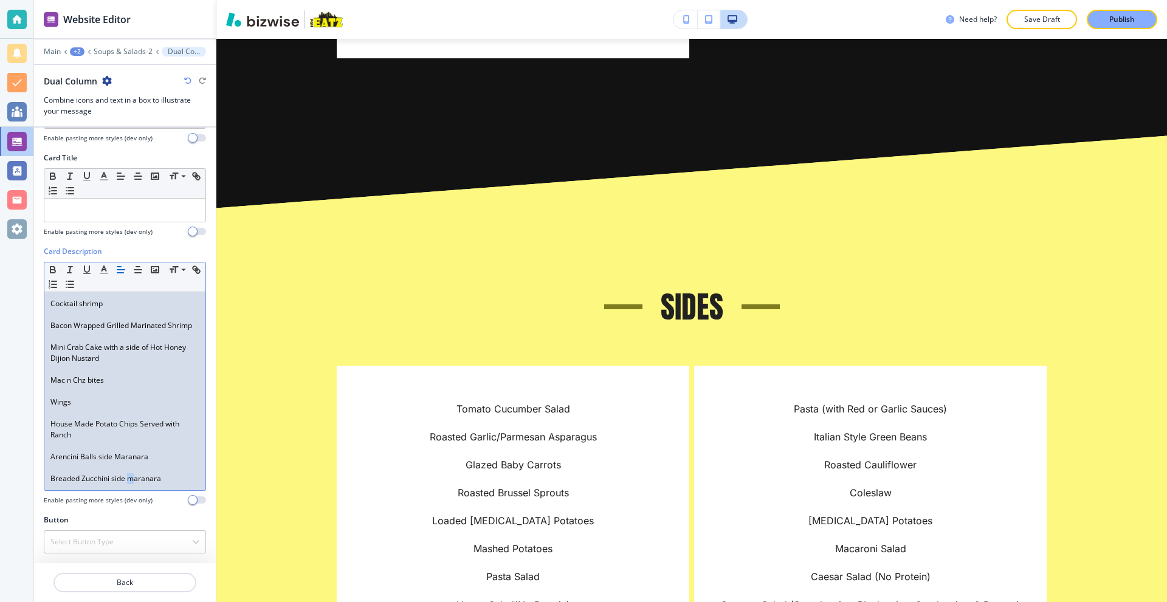
click at [132, 482] on p "Breaded Zucchini side maranara" at bounding box center [124, 478] width 149 height 11
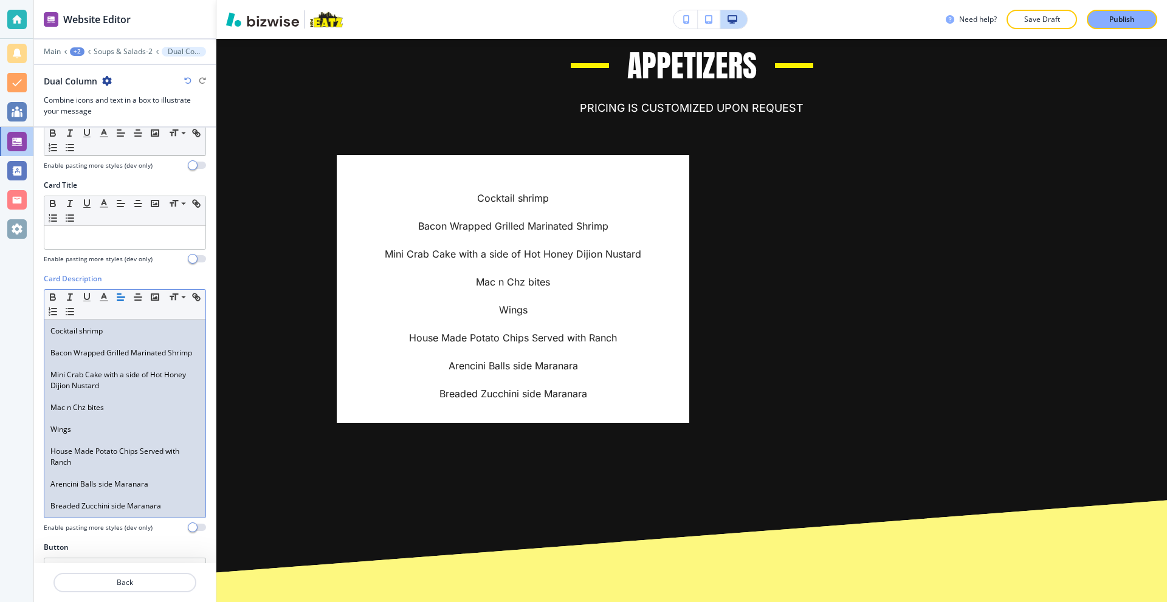
scroll to position [0, 0]
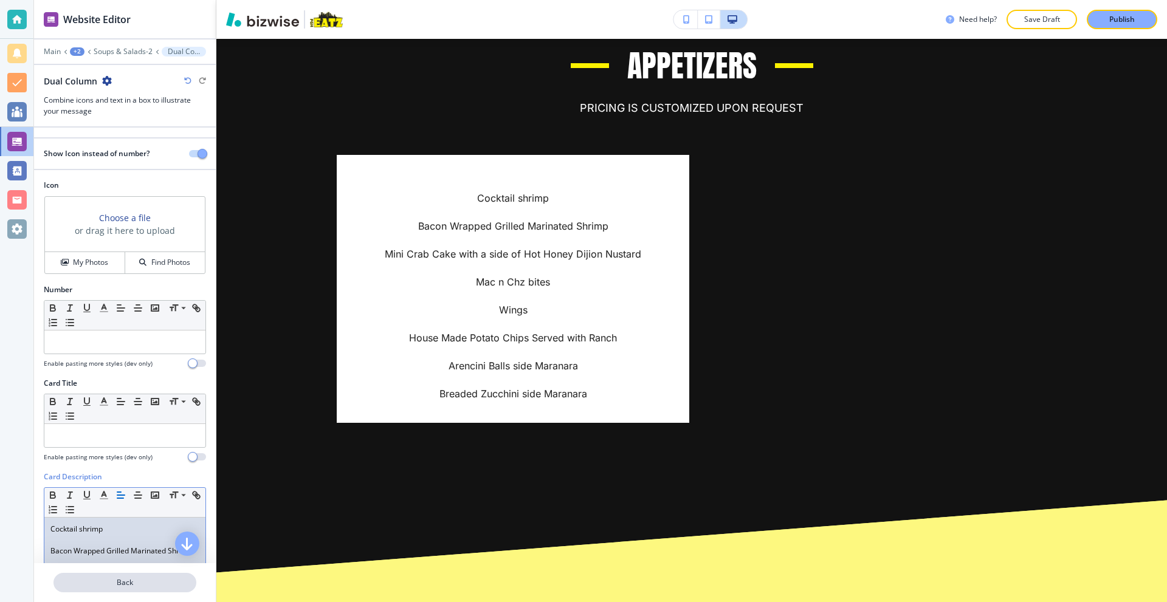
click at [130, 582] on p "Back" at bounding box center [125, 582] width 140 height 11
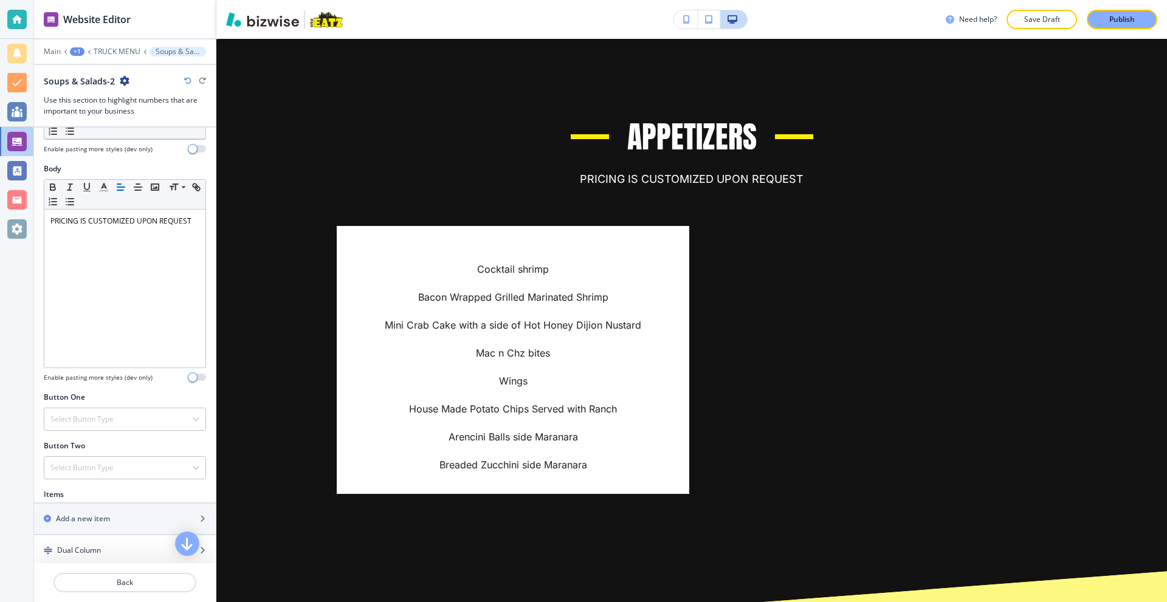
scroll to position [304, 0]
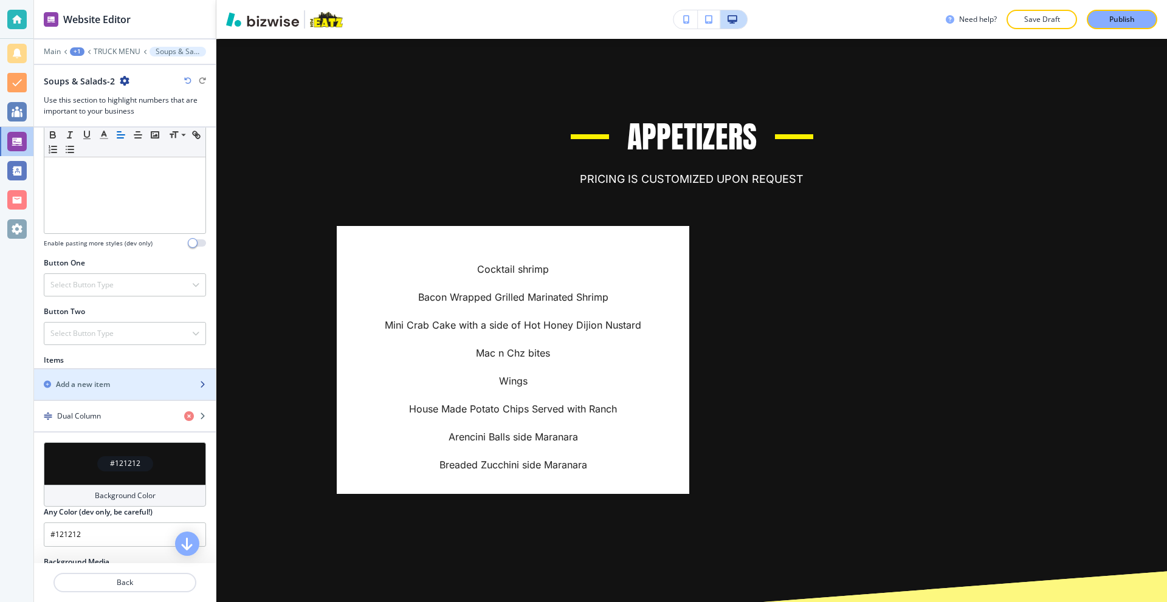
click at [148, 390] on div "button" at bounding box center [125, 395] width 182 height 10
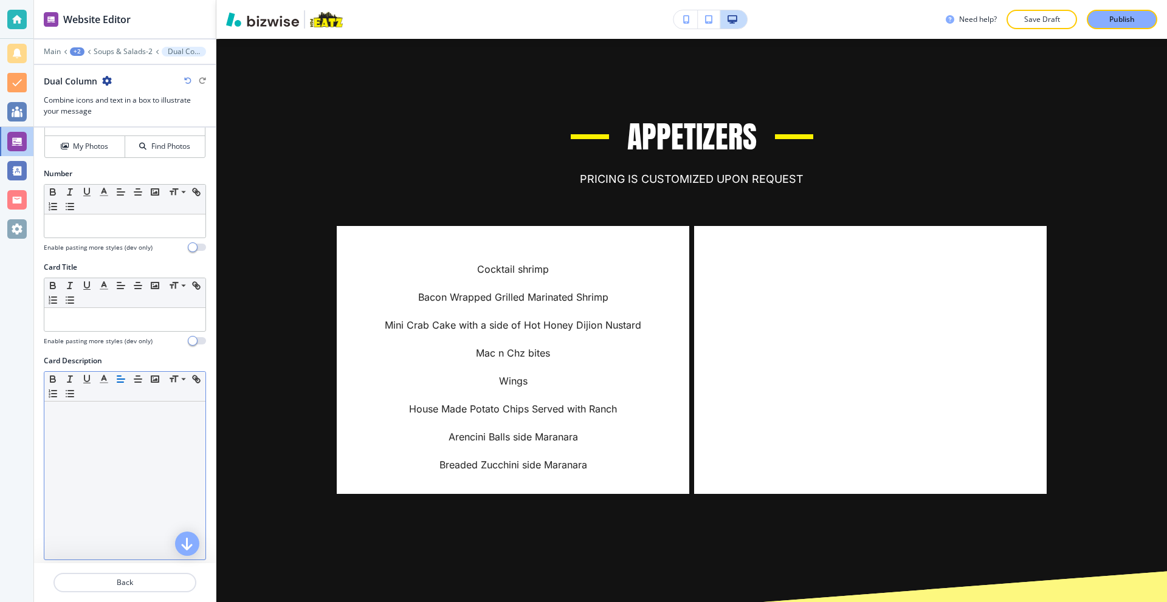
scroll to position [182, 0]
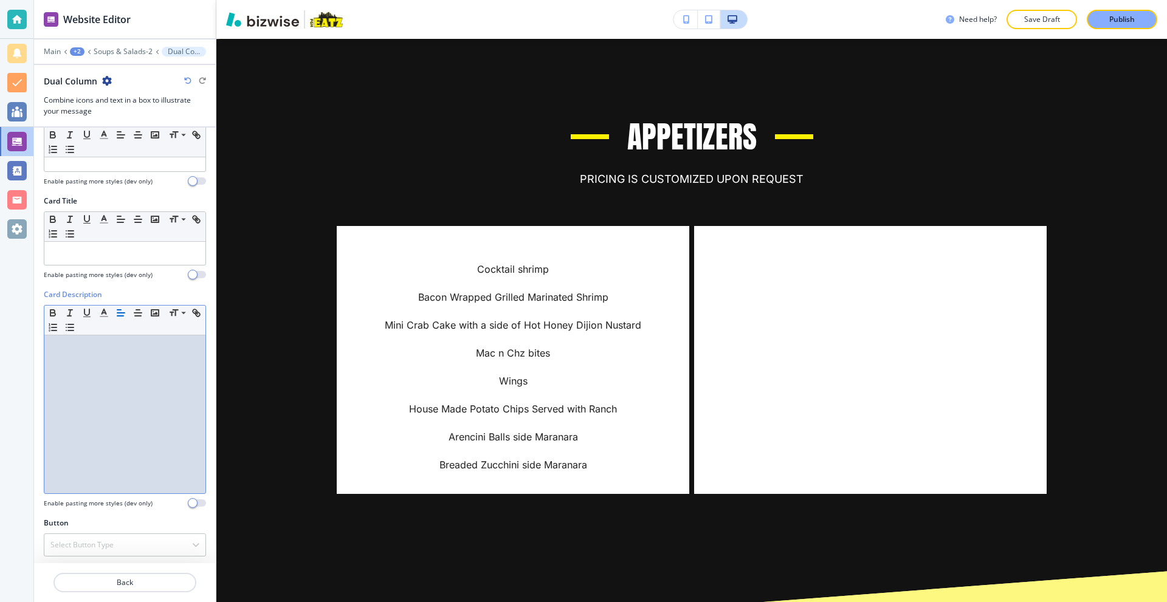
click at [118, 390] on div at bounding box center [124, 414] width 161 height 158
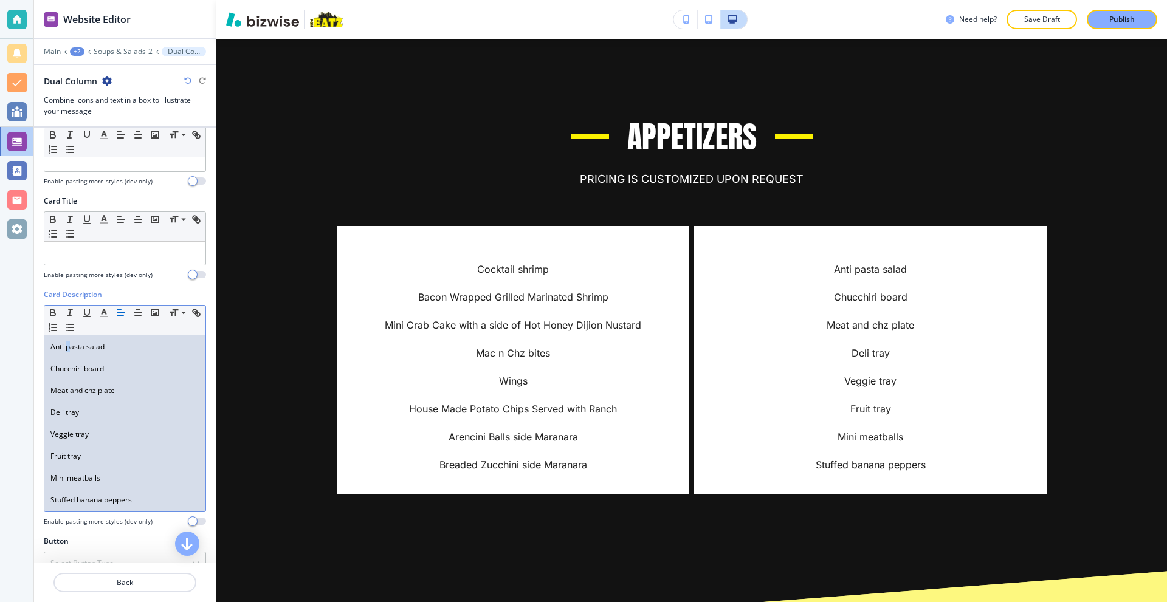
click at [69, 348] on p "Anti pasta salad" at bounding box center [124, 346] width 149 height 11
click at [89, 348] on p "Anti Pasta salad" at bounding box center [124, 346] width 149 height 11
click at [86, 371] on p "Chucchiri board" at bounding box center [124, 368] width 149 height 11
click at [89, 393] on p "Meat and chz plate" at bounding box center [124, 390] width 149 height 11
click at [68, 414] on p "Deli tray" at bounding box center [124, 412] width 149 height 11
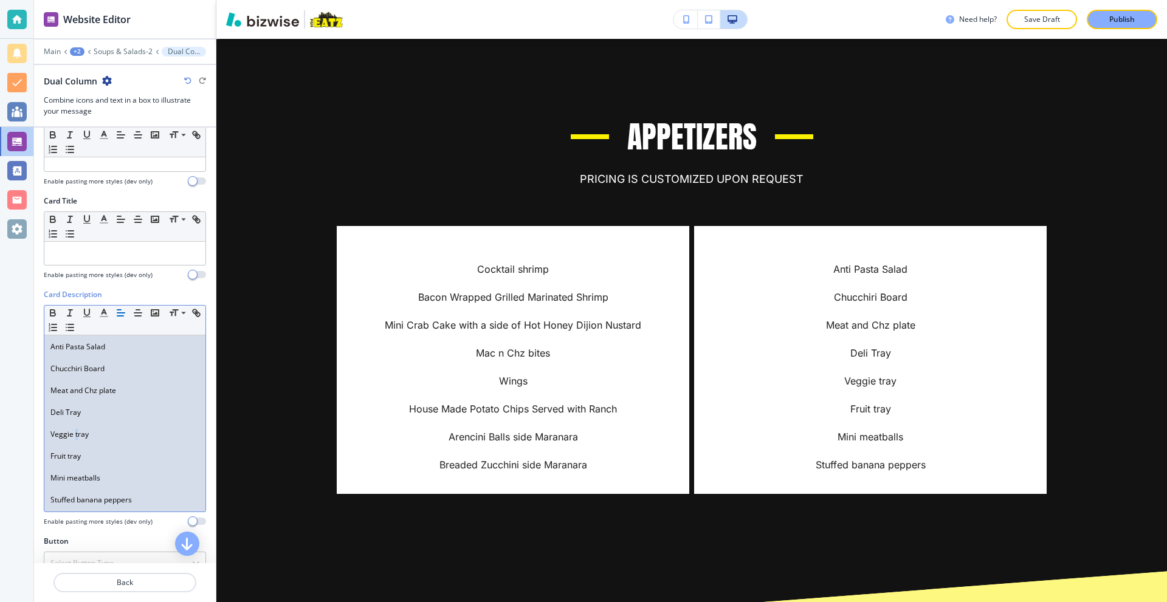
click at [74, 436] on p "Veggie tray" at bounding box center [124, 434] width 149 height 11
click at [70, 460] on p "Fruit tray" at bounding box center [124, 456] width 149 height 11
click at [72, 482] on p "Mini meatballs" at bounding box center [124, 478] width 149 height 11
click at [80, 501] on p "Stuffed banana peppers" at bounding box center [124, 500] width 149 height 11
click at [106, 502] on p "Stuffed Banana peppers" at bounding box center [124, 500] width 149 height 11
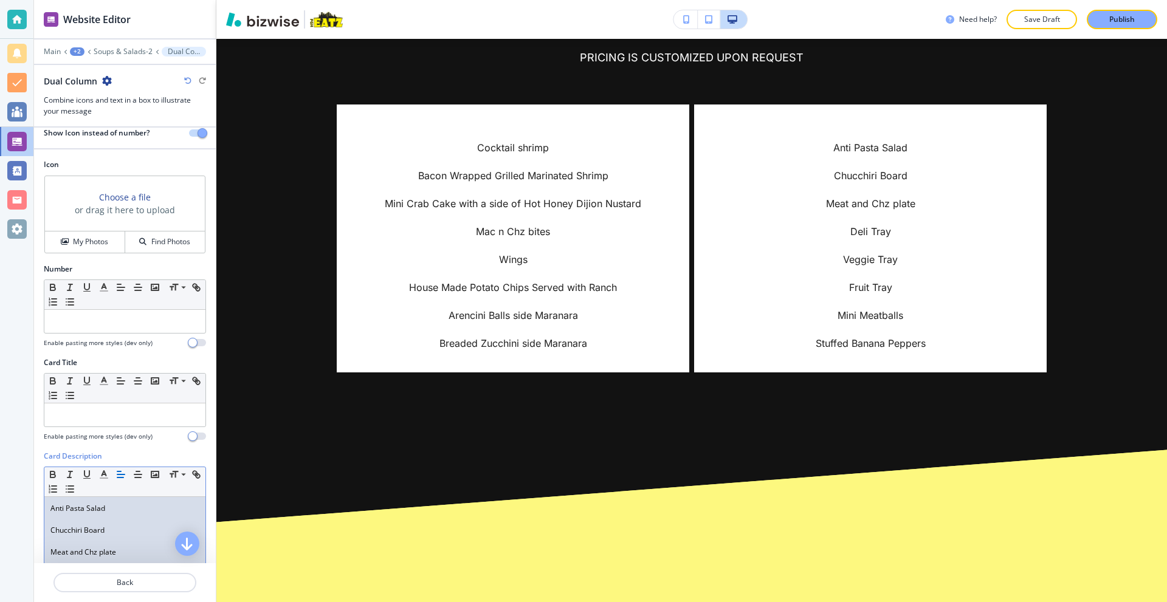
scroll to position [122, 0]
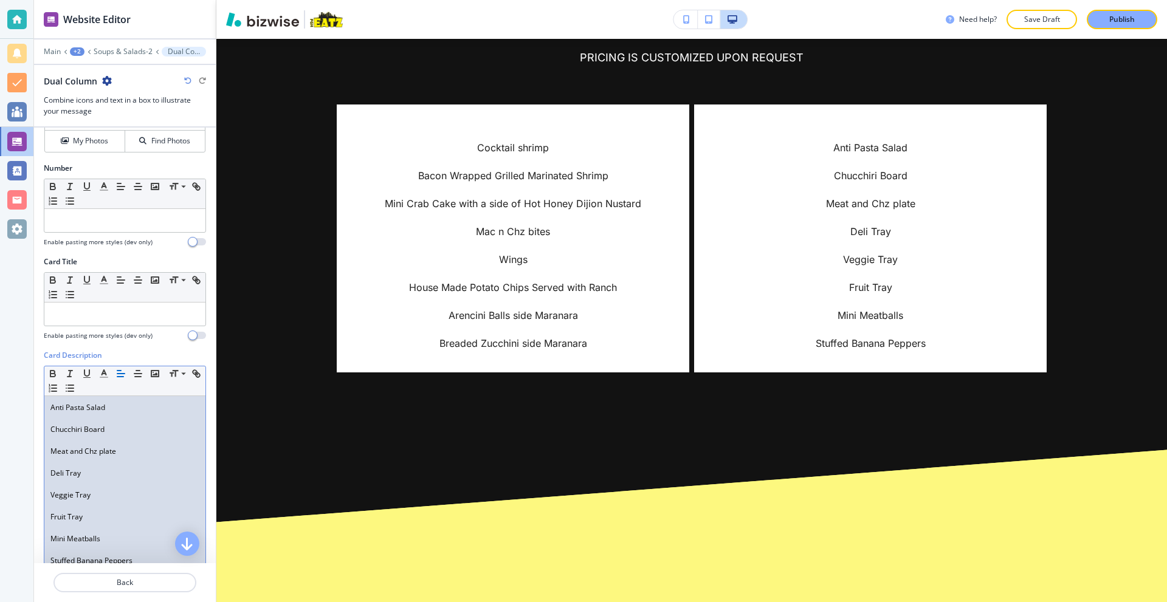
click at [48, 411] on div "Anti Pasta Salad Chucchiri Board Meat and Chz plate Deli Tray Veggie Tray Fruit…" at bounding box center [124, 484] width 161 height 176
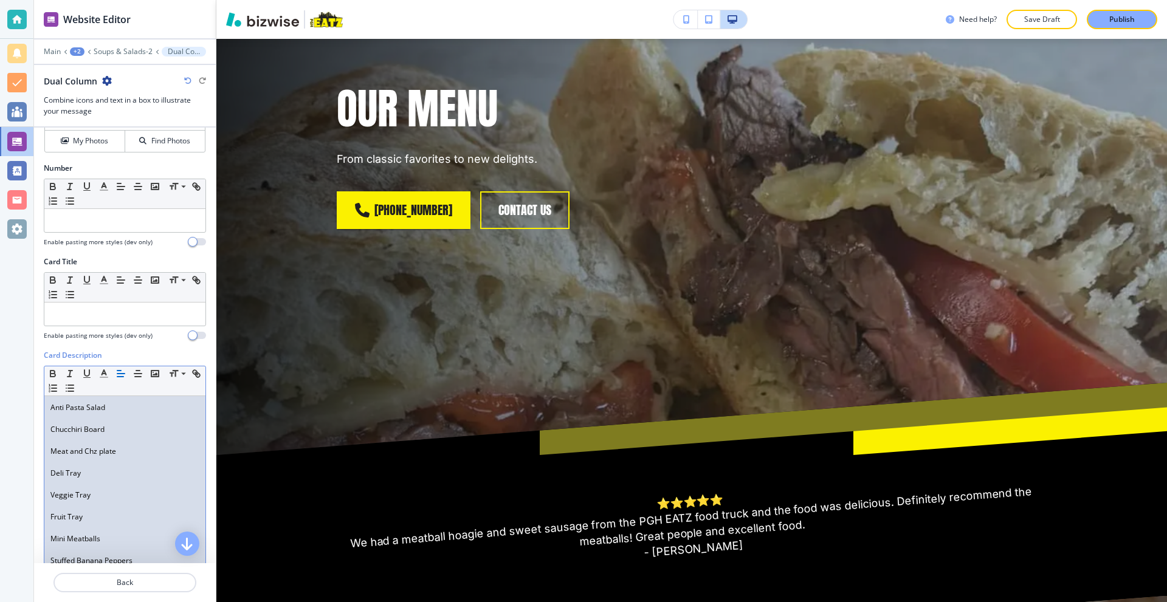
scroll to position [50, 0]
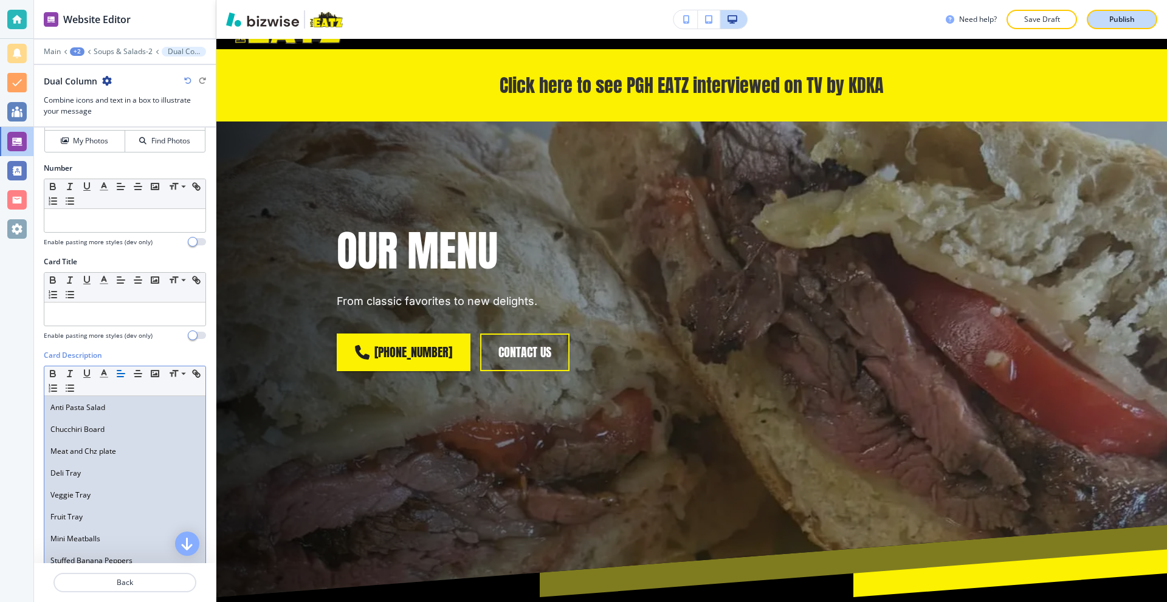
click at [1125, 18] on p "Publish" at bounding box center [1122, 19] width 26 height 11
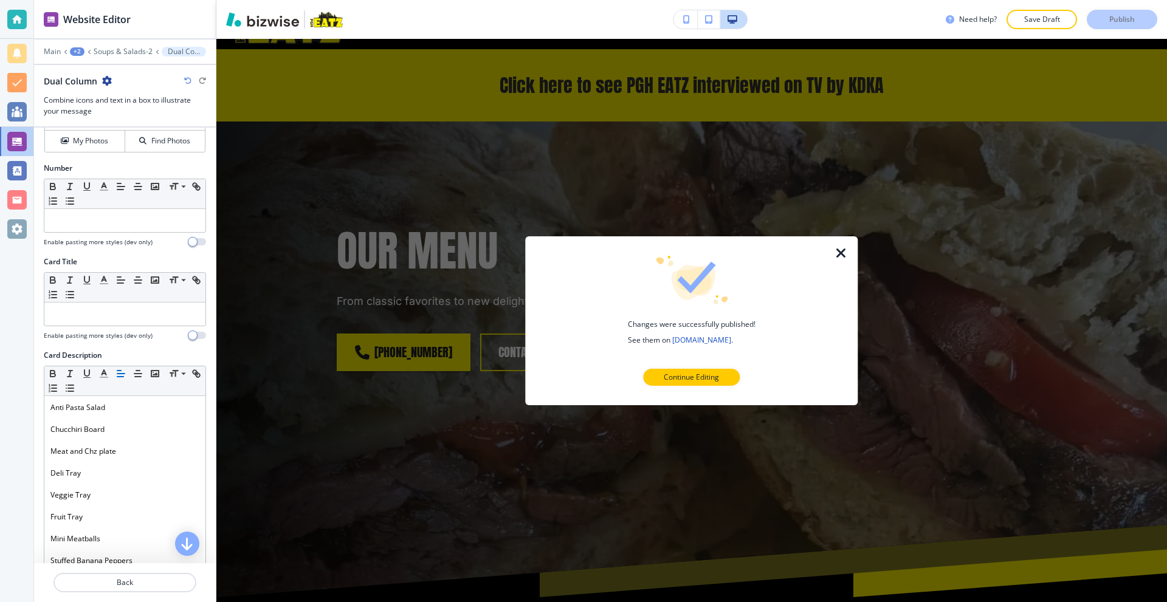
click at [838, 253] on div "Changes were successfully published! See them on [DOMAIN_NAME] . Continue Editi…" at bounding box center [691, 320] width 332 height 169
drag, startPoint x: 838, startPoint y: 253, endPoint x: 797, endPoint y: 276, distance: 46.5
click at [837, 254] on icon "button" at bounding box center [841, 252] width 15 height 15
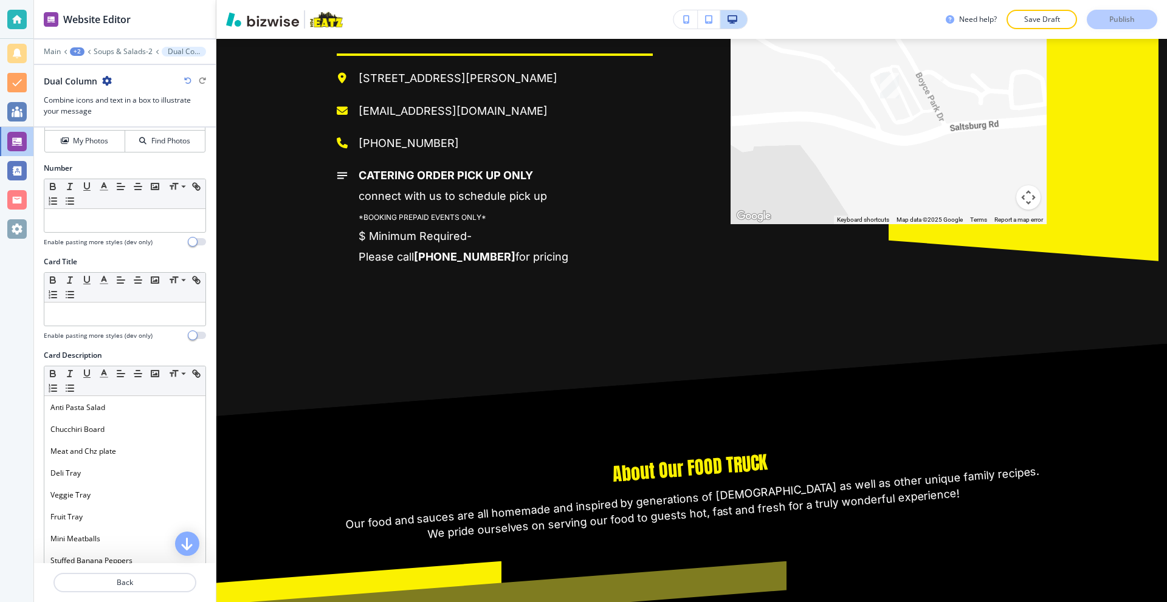
scroll to position [3879, 0]
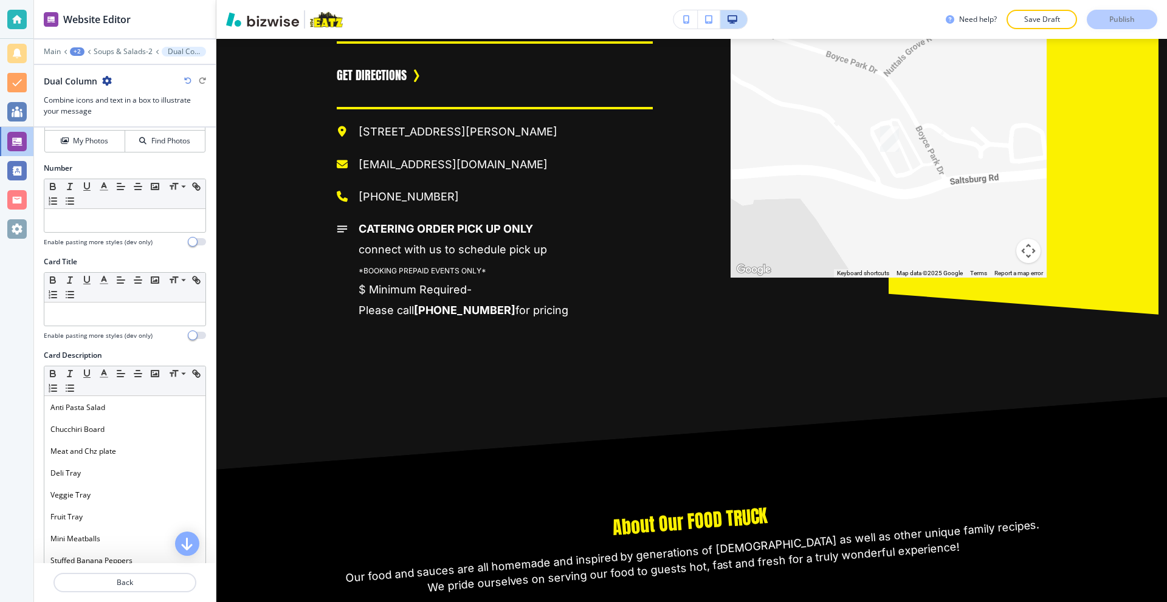
click at [7, 17] on div at bounding box center [16, 19] width 19 height 19
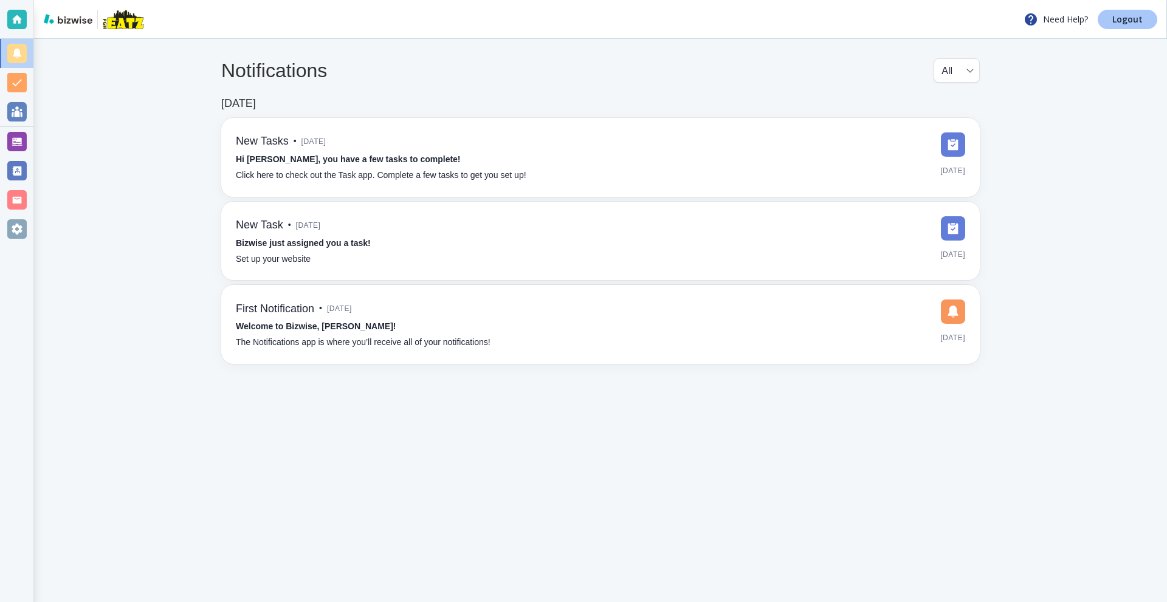
click at [1109, 15] on link "Logout" at bounding box center [1127, 19] width 60 height 19
